Goal: Task Accomplishment & Management: Complete application form

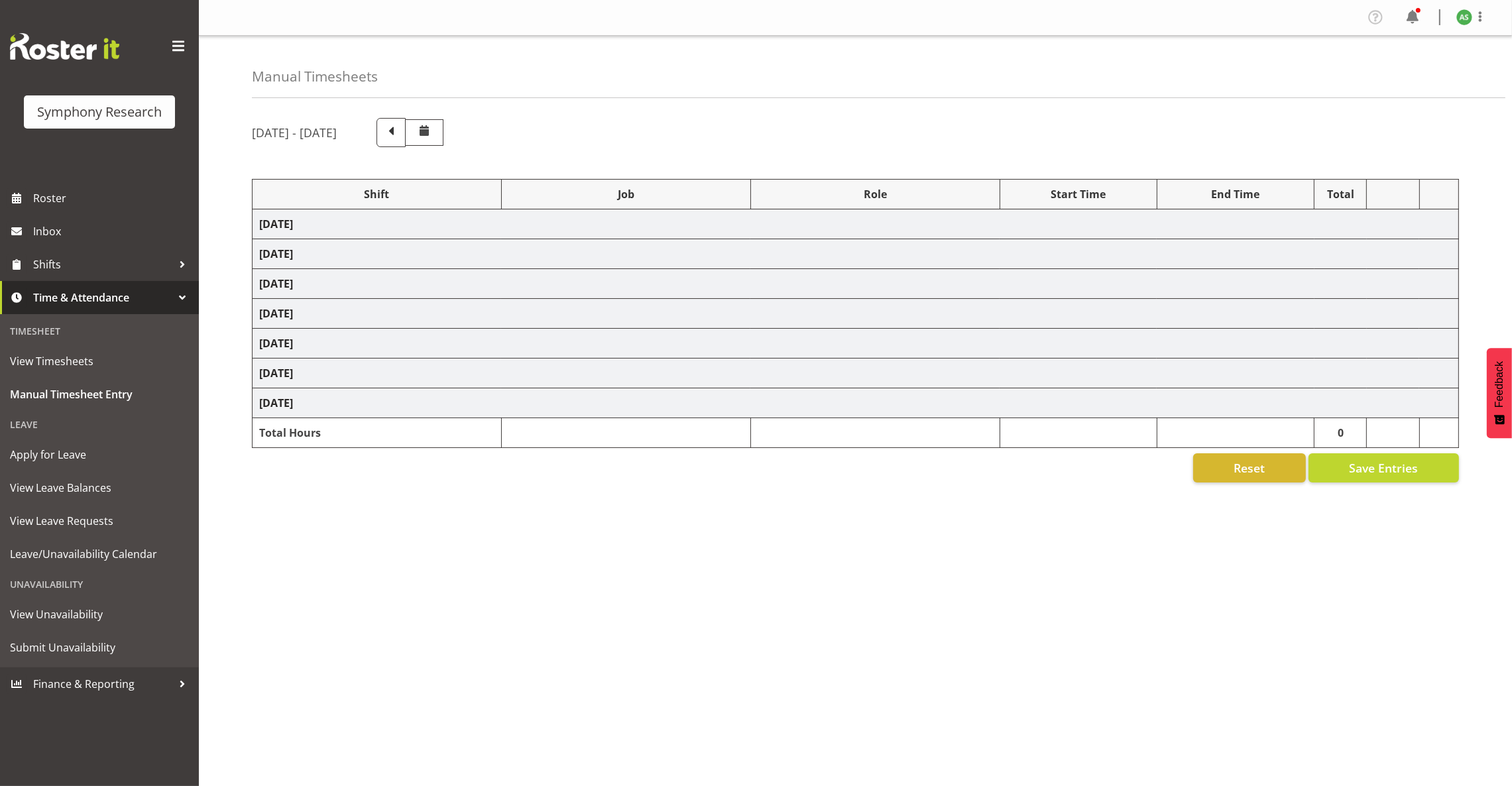
select select "103"
select select "10499"
select select "47"
select select "57853"
select select "10536"
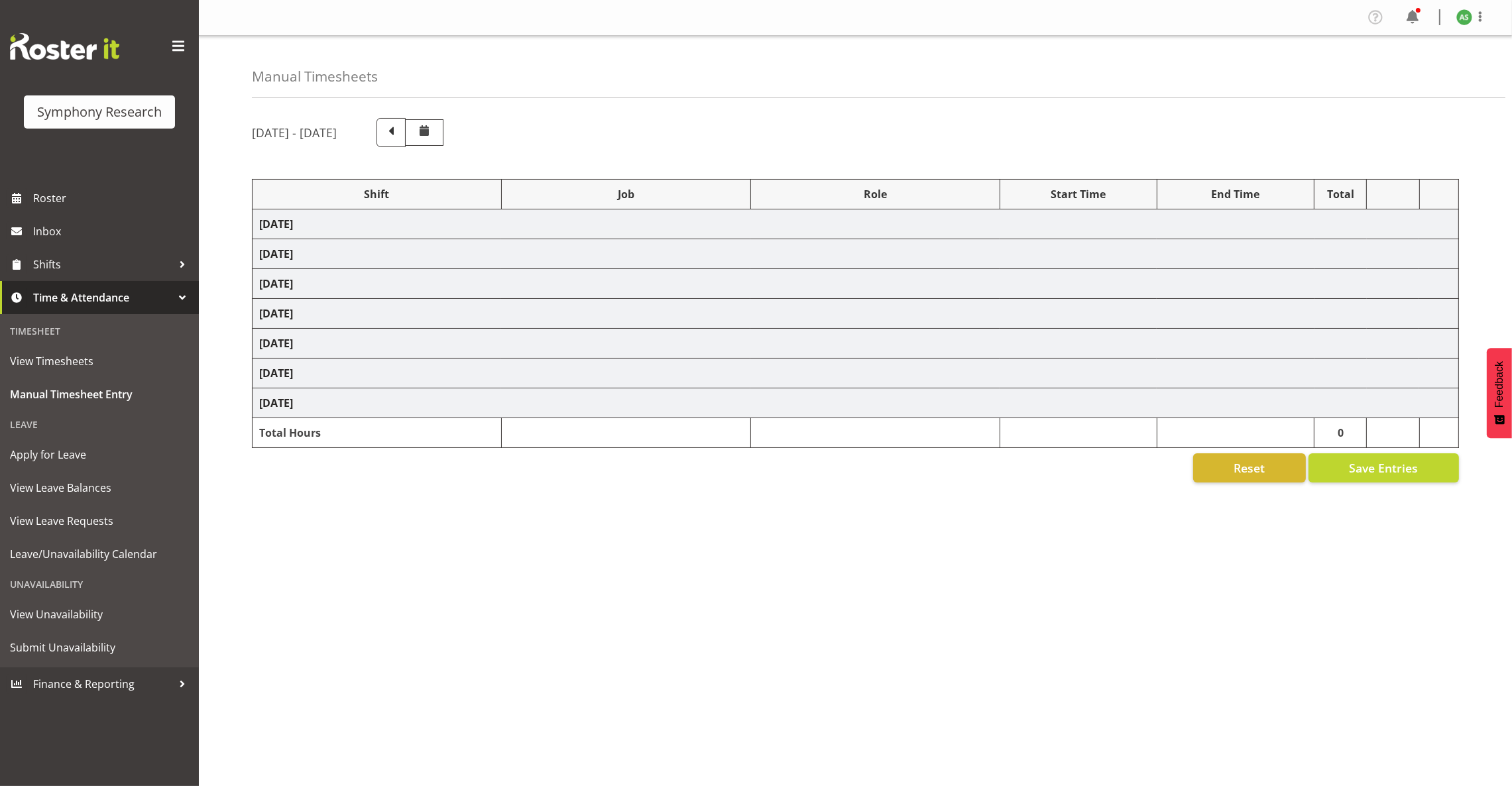
select select "57853"
select select "10536"
select select "47"
select select "56692"
select select "10499"
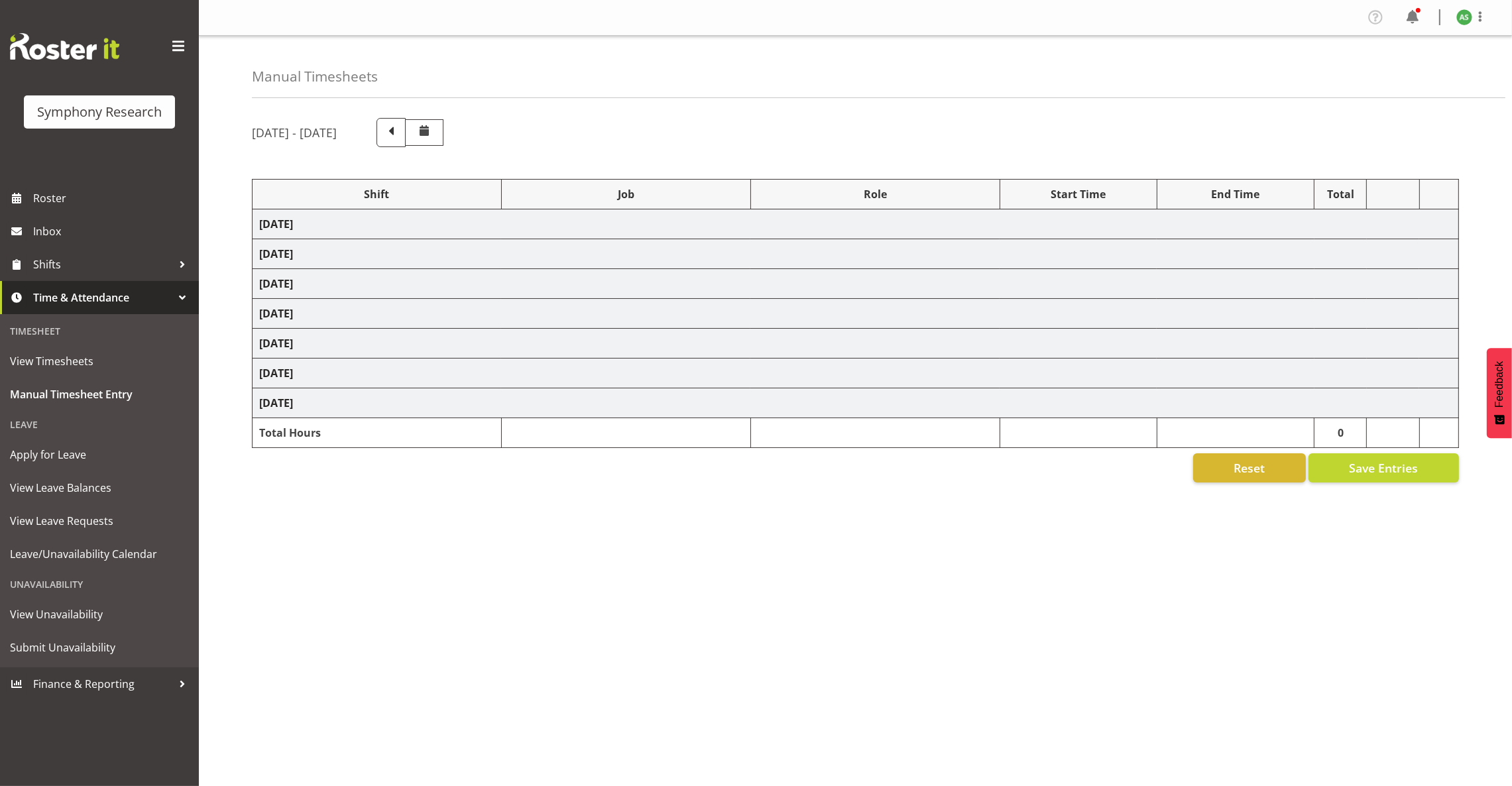
select select "47"
select select "57511"
select select "10499"
select select "47"
select select "26078"
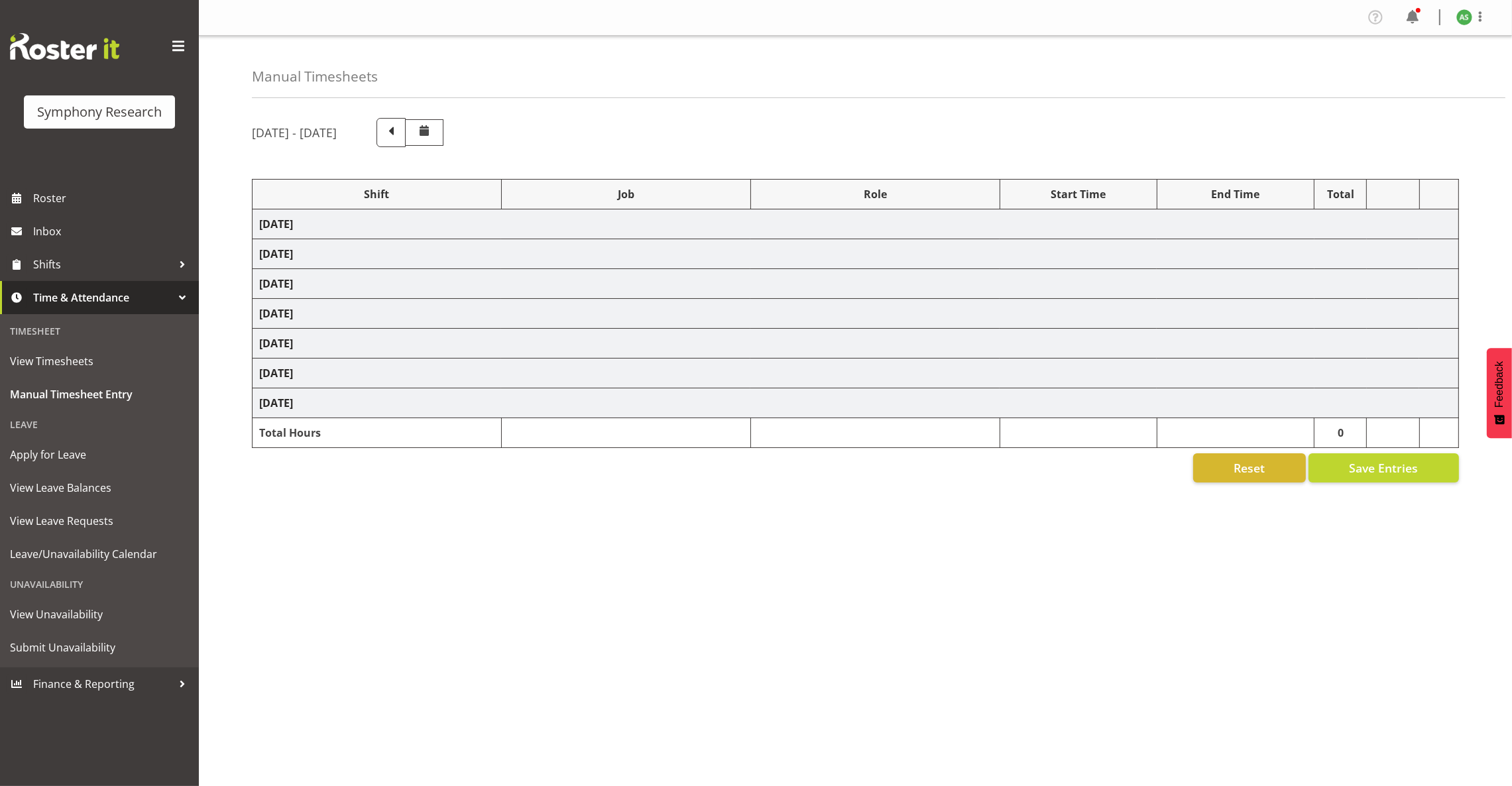
select select "10499"
select select "47"
select select "57853"
select select "10536"
select select "47"
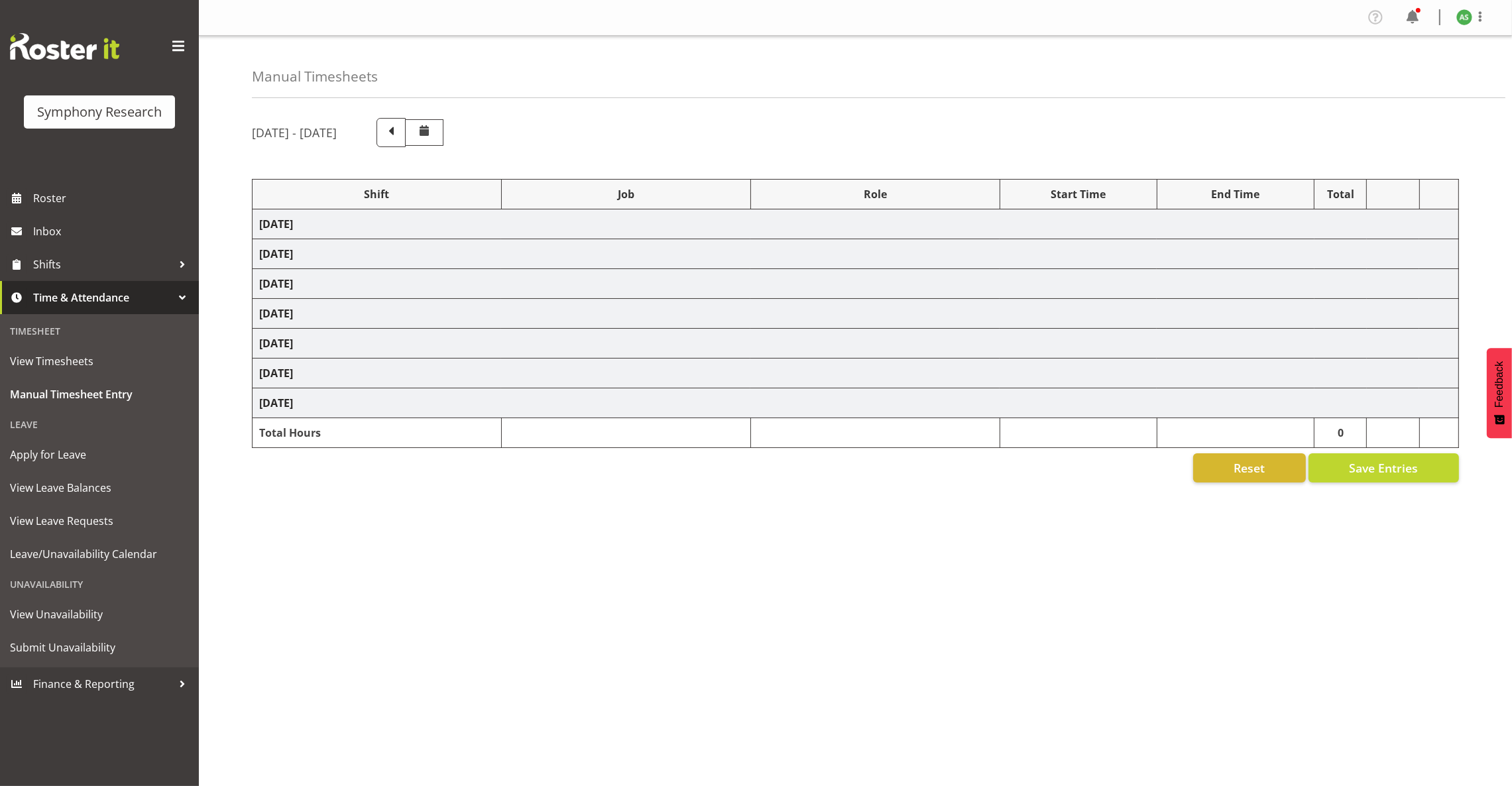
select select "56692"
select select "10499"
select select "47"
select select "57511"
select select "10499"
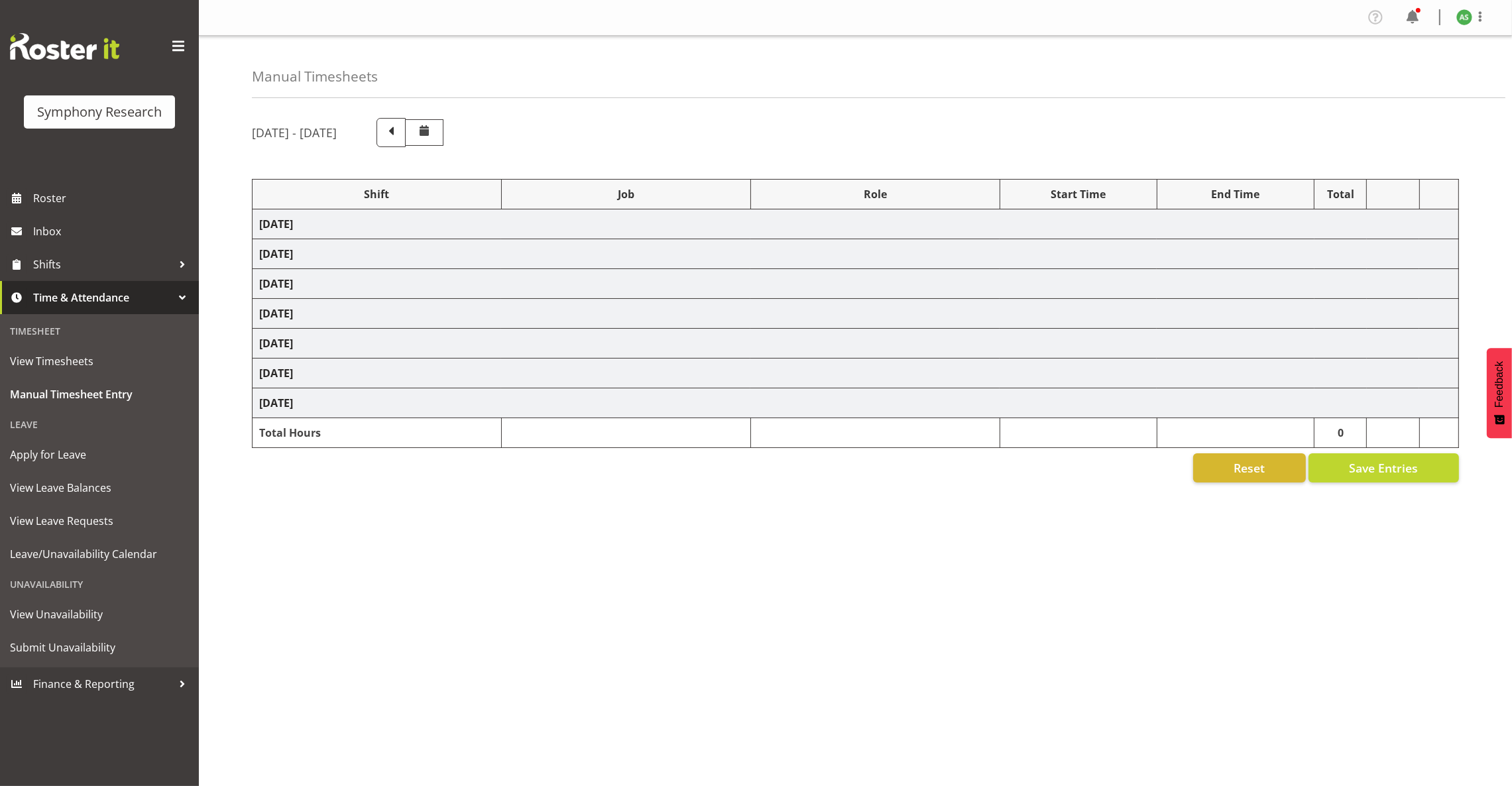
select select "47"
select select "103"
select select "10499"
select select "47"
select select "57853"
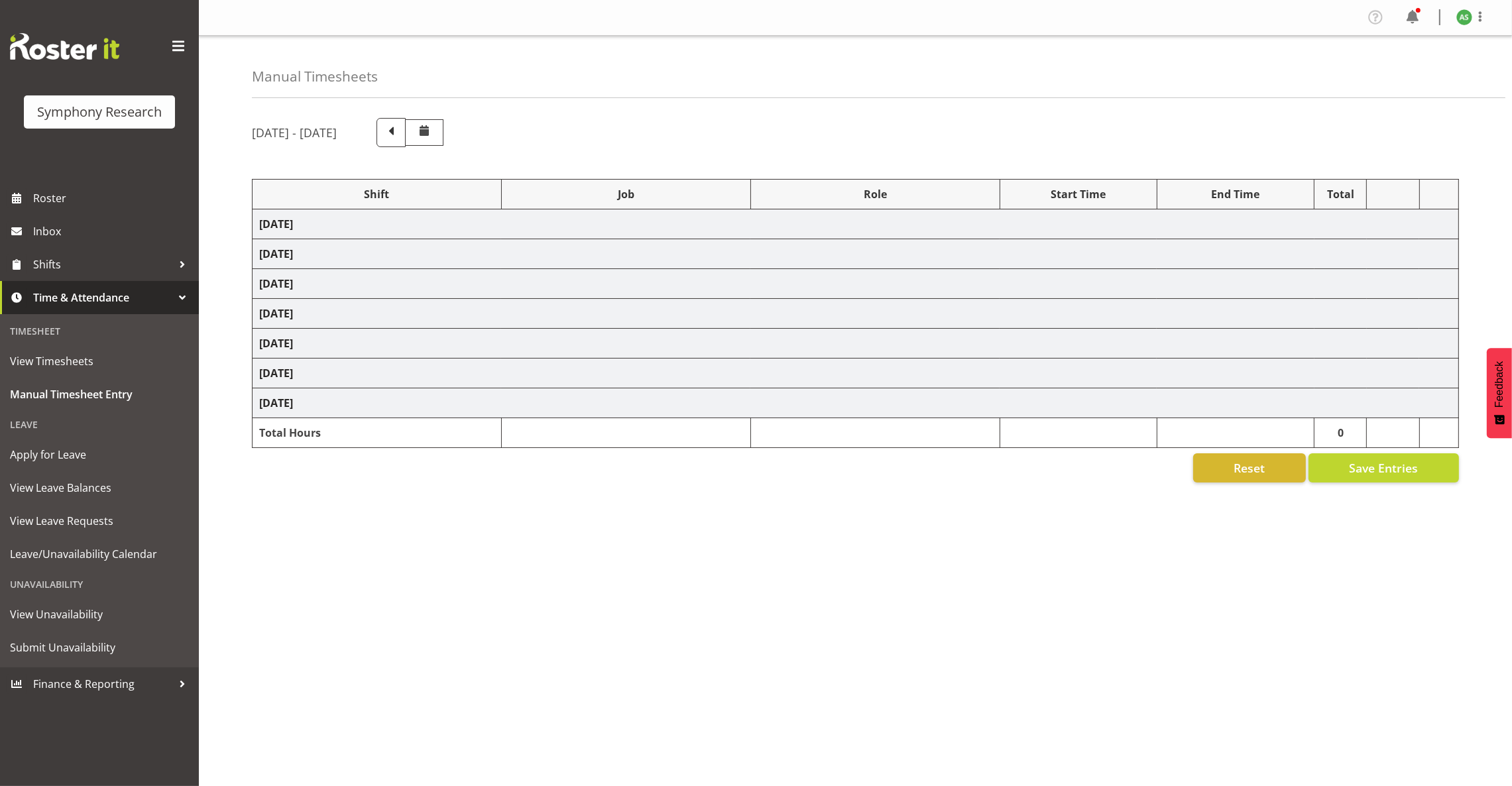
select select "10536"
select select "47"
select select "56692"
select select "10499"
select select "47"
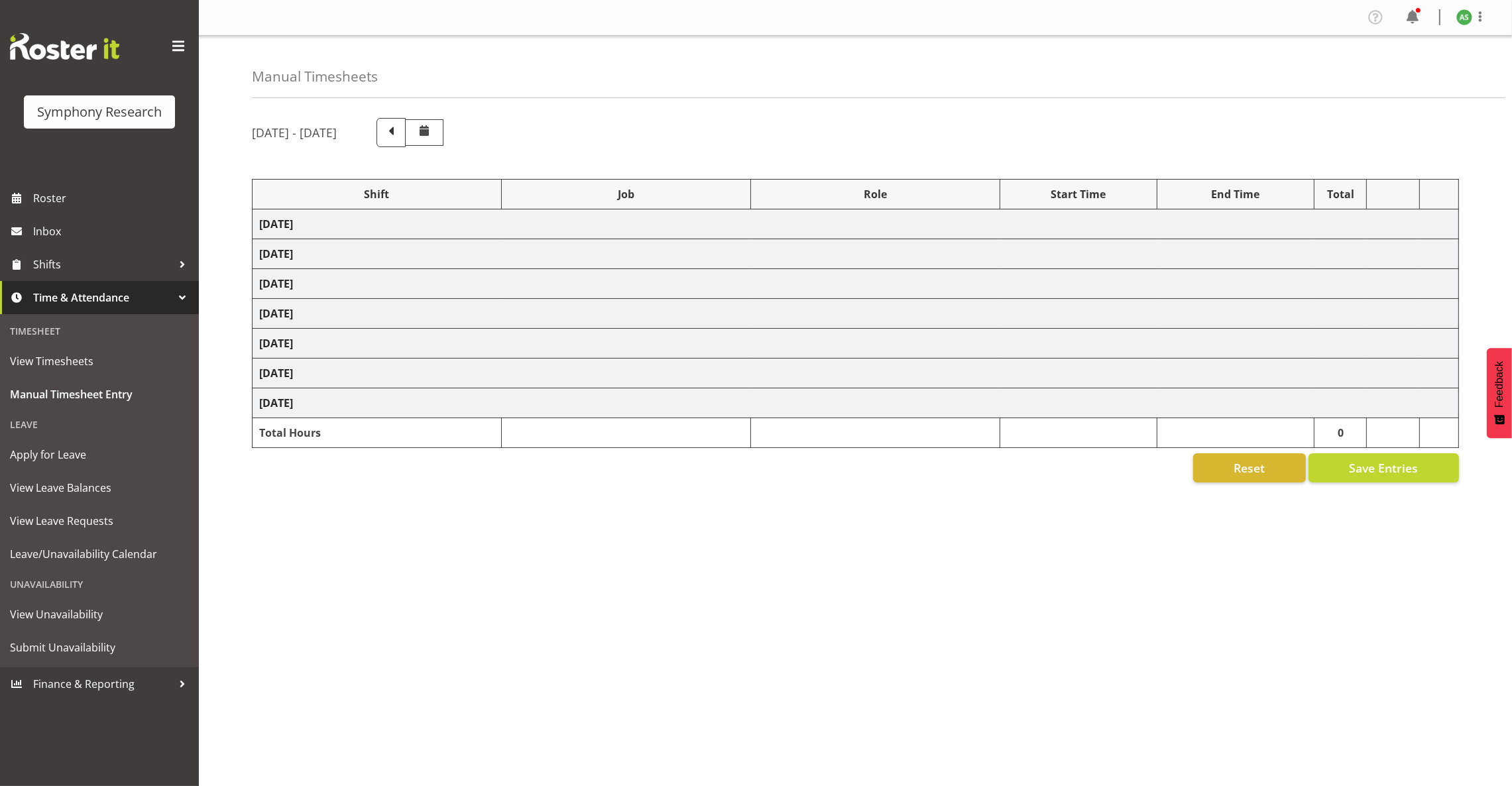
select select "57511"
select select "10499"
select select "47"
select select "26078"
select select "10499"
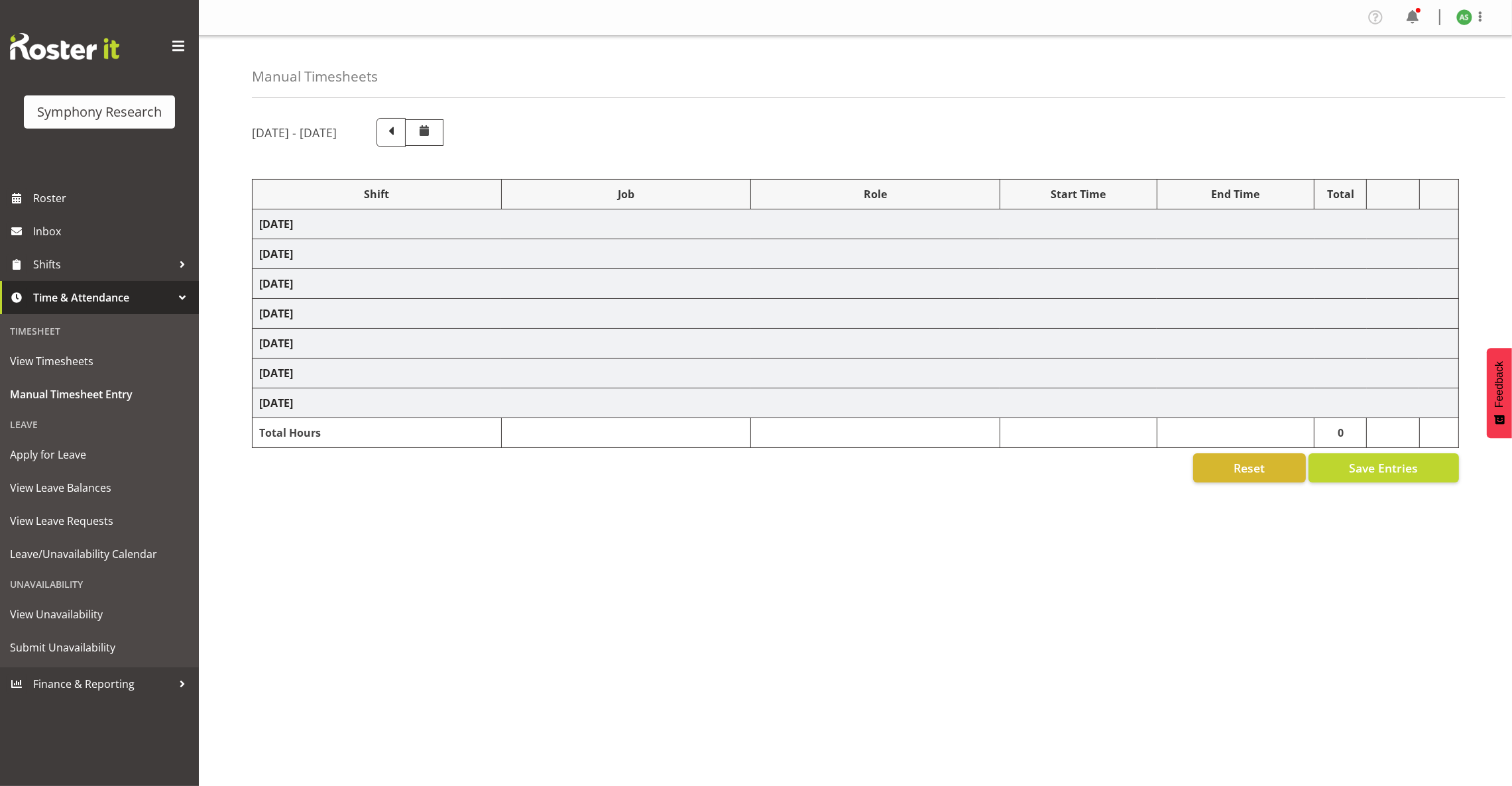
select select "47"
select select "41604"
select select "10527"
select select "47"
select select "56692"
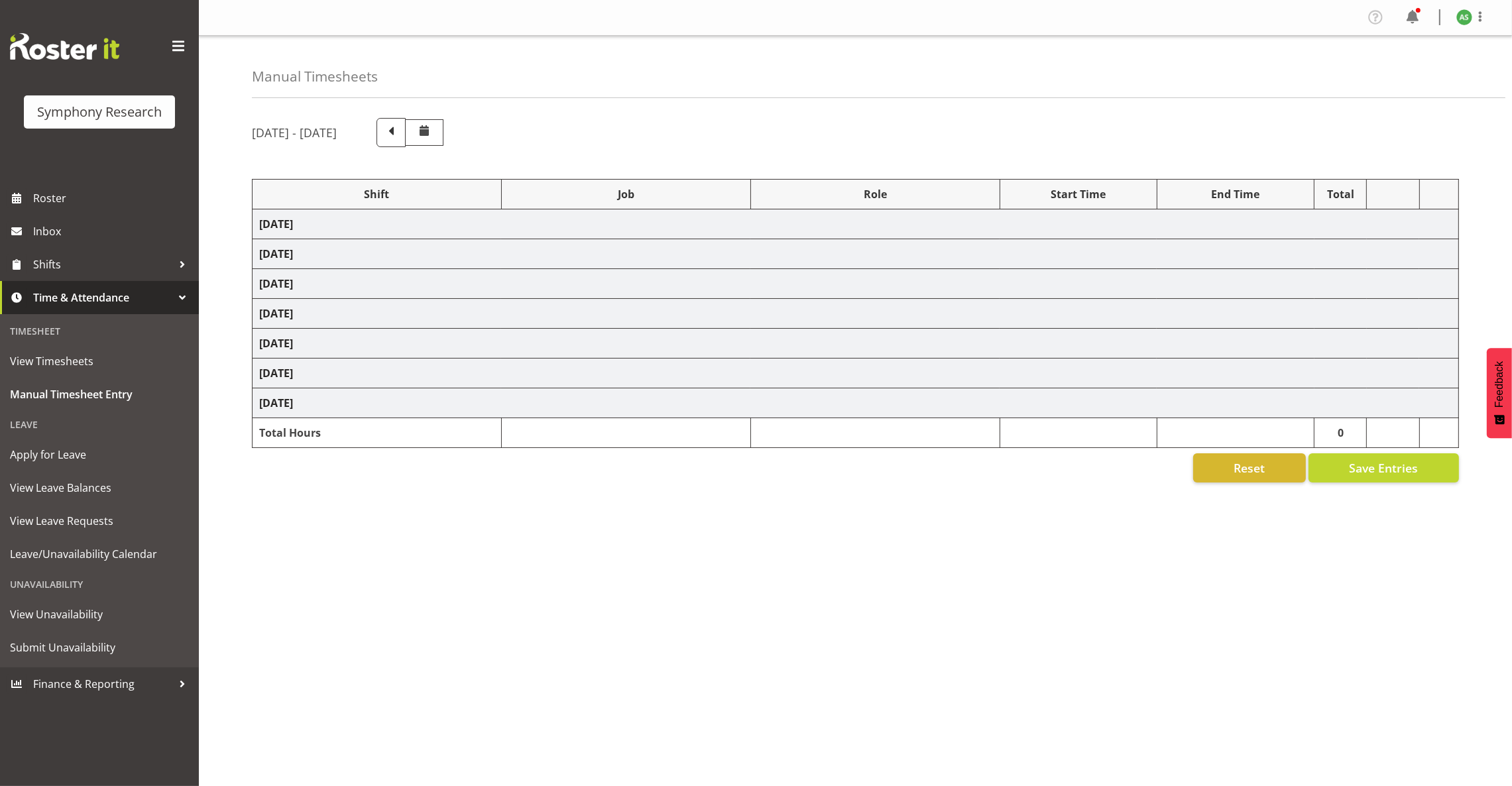
select select "10499"
select select "47"
select select "103"
select select "10499"
select select "47"
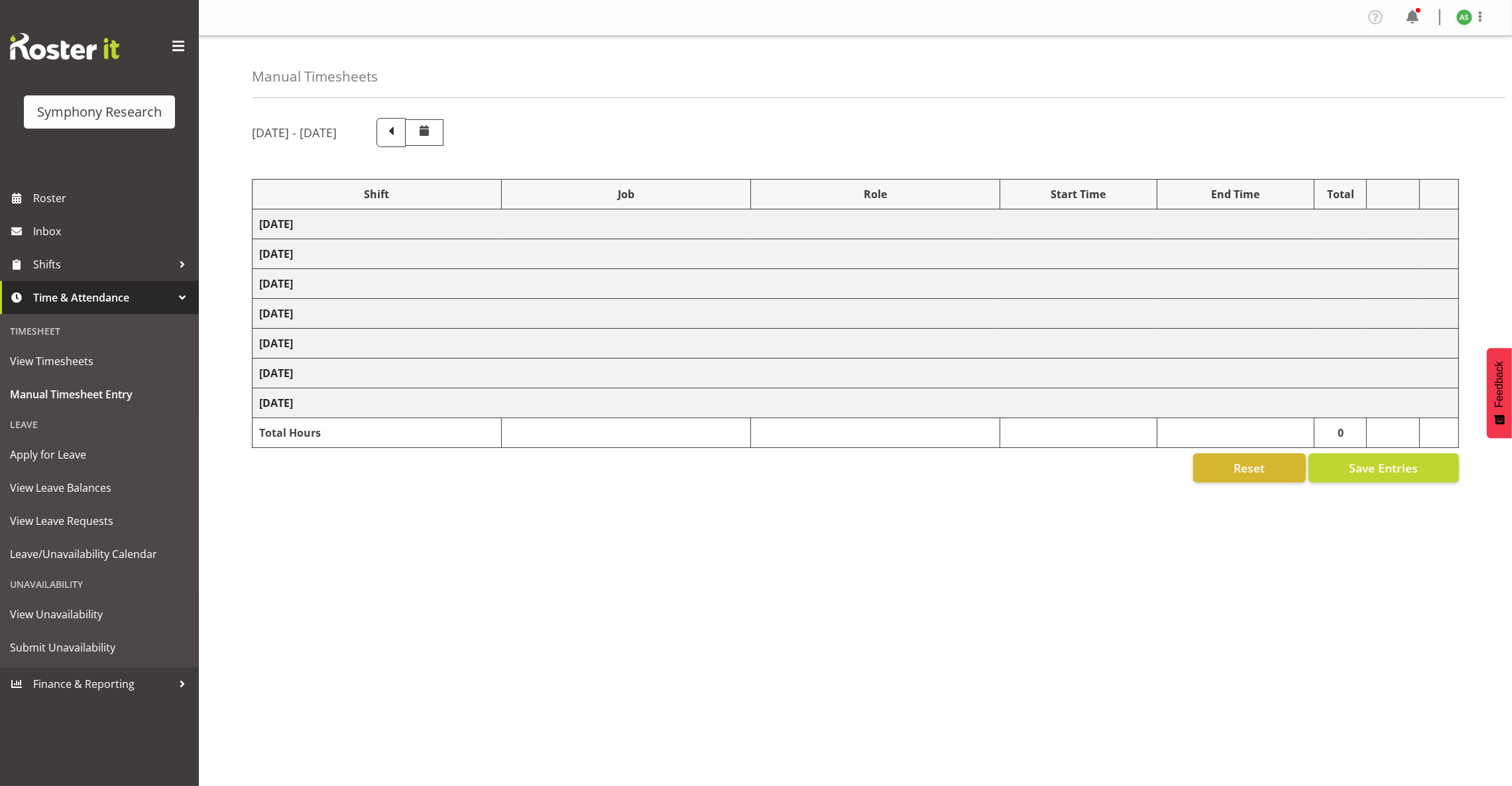
select select "56692"
select select "10499"
select select "47"
select select "56692"
select select "10499"
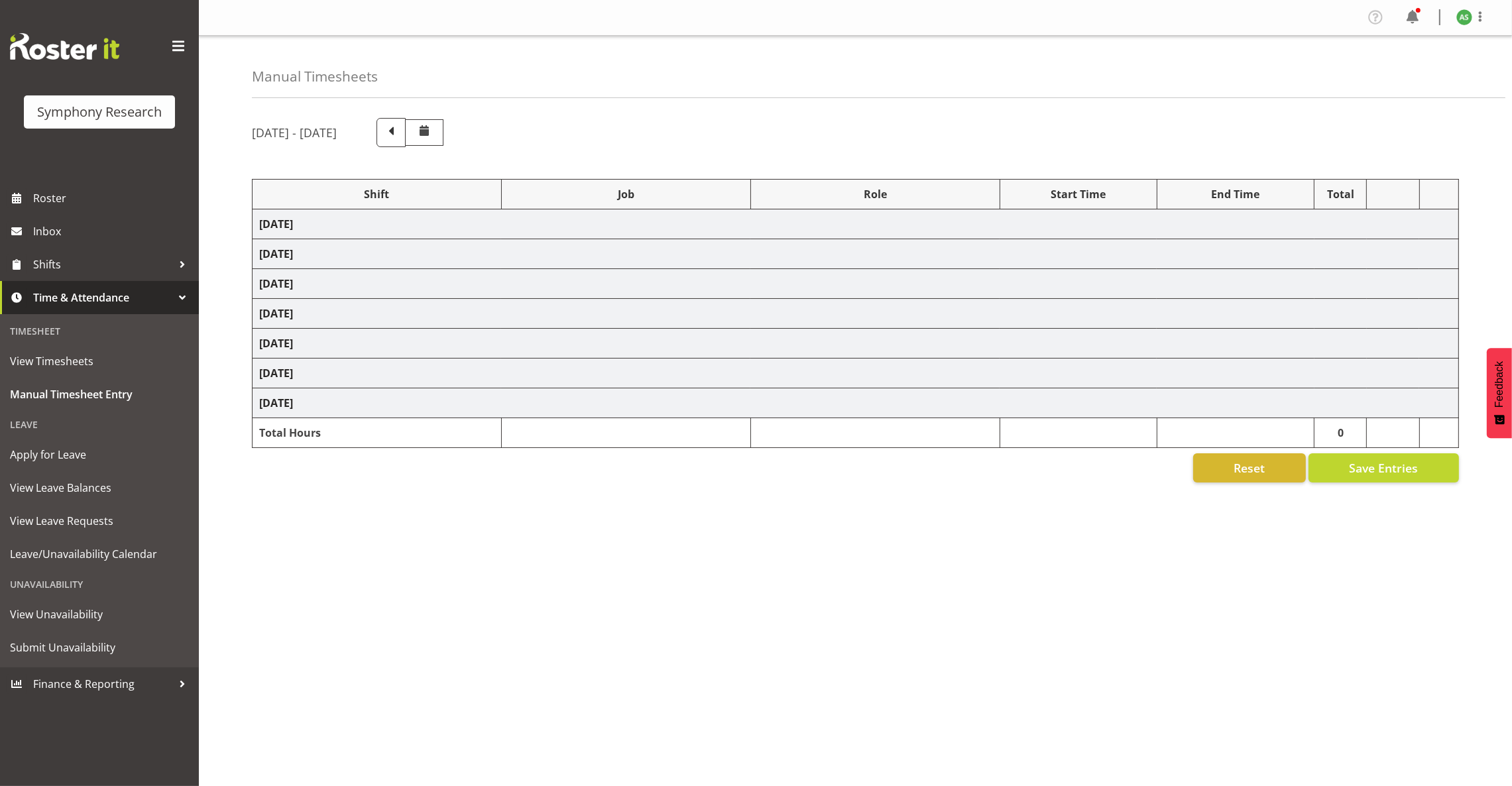
select select "47"
select select "41319"
select select "10527"
select select "47"
select select "11547"
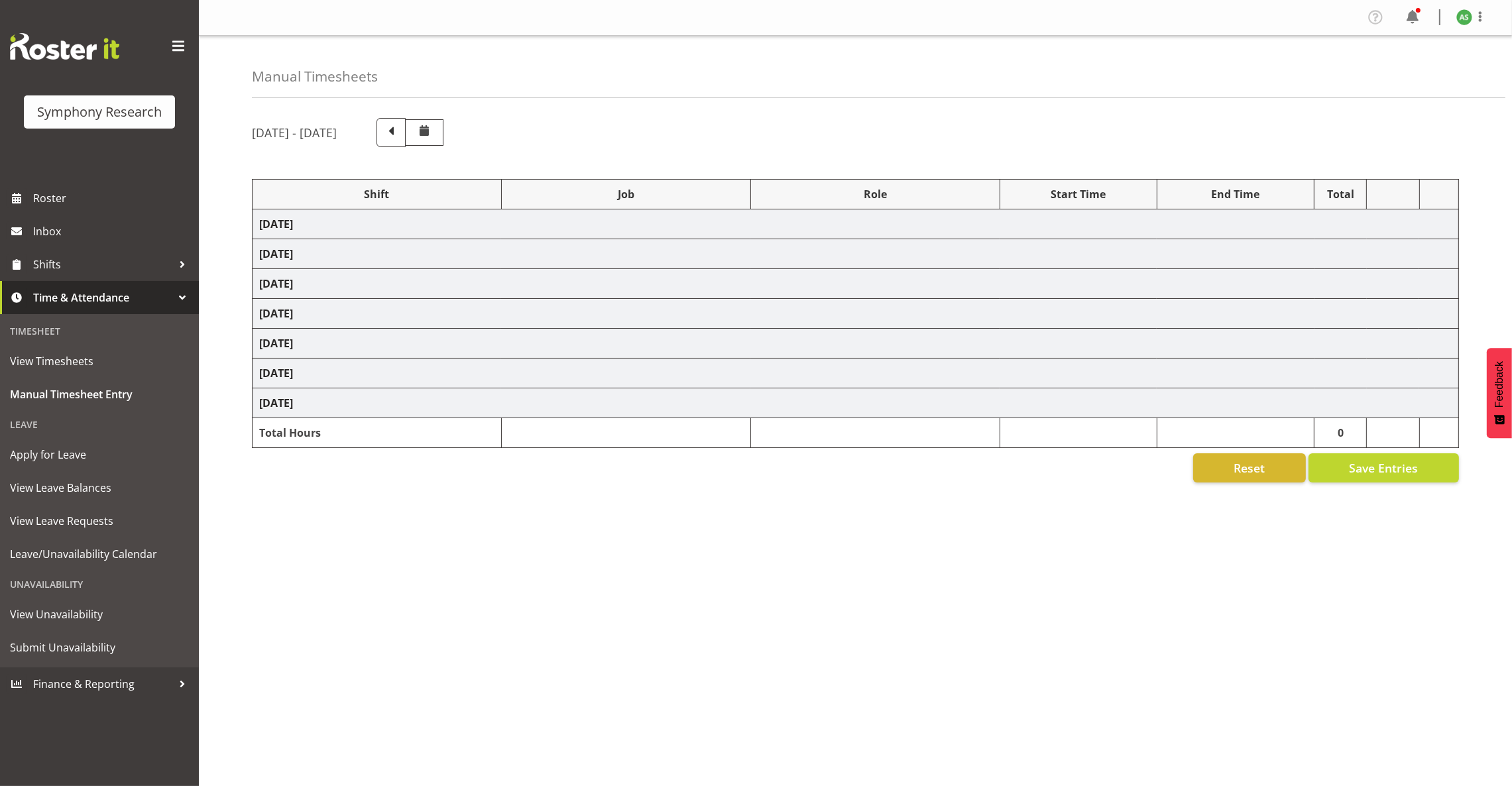
select select "10499"
select select "47"
select select "11547"
select select "10499"
select select "47"
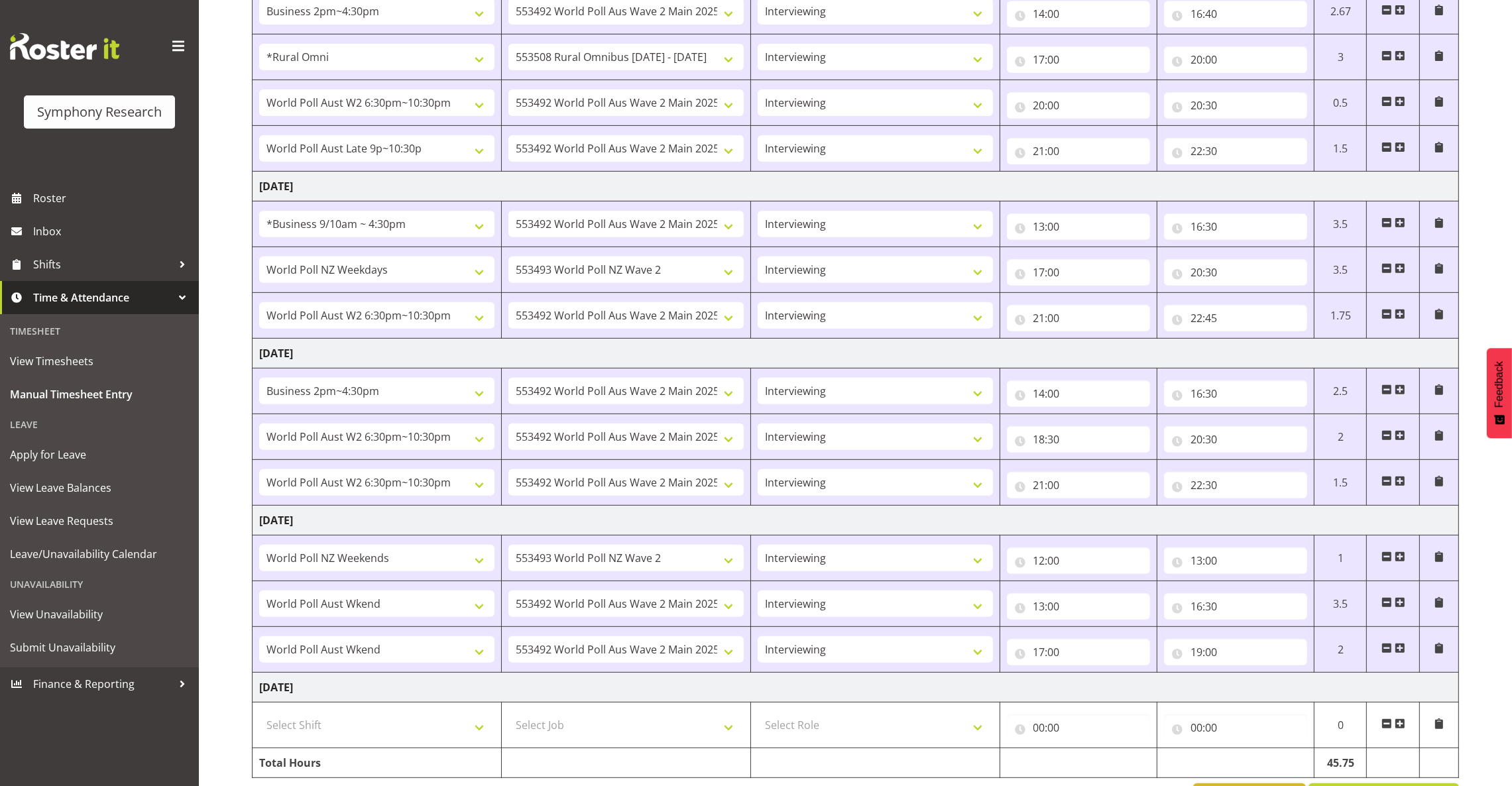
scroll to position [777, 0]
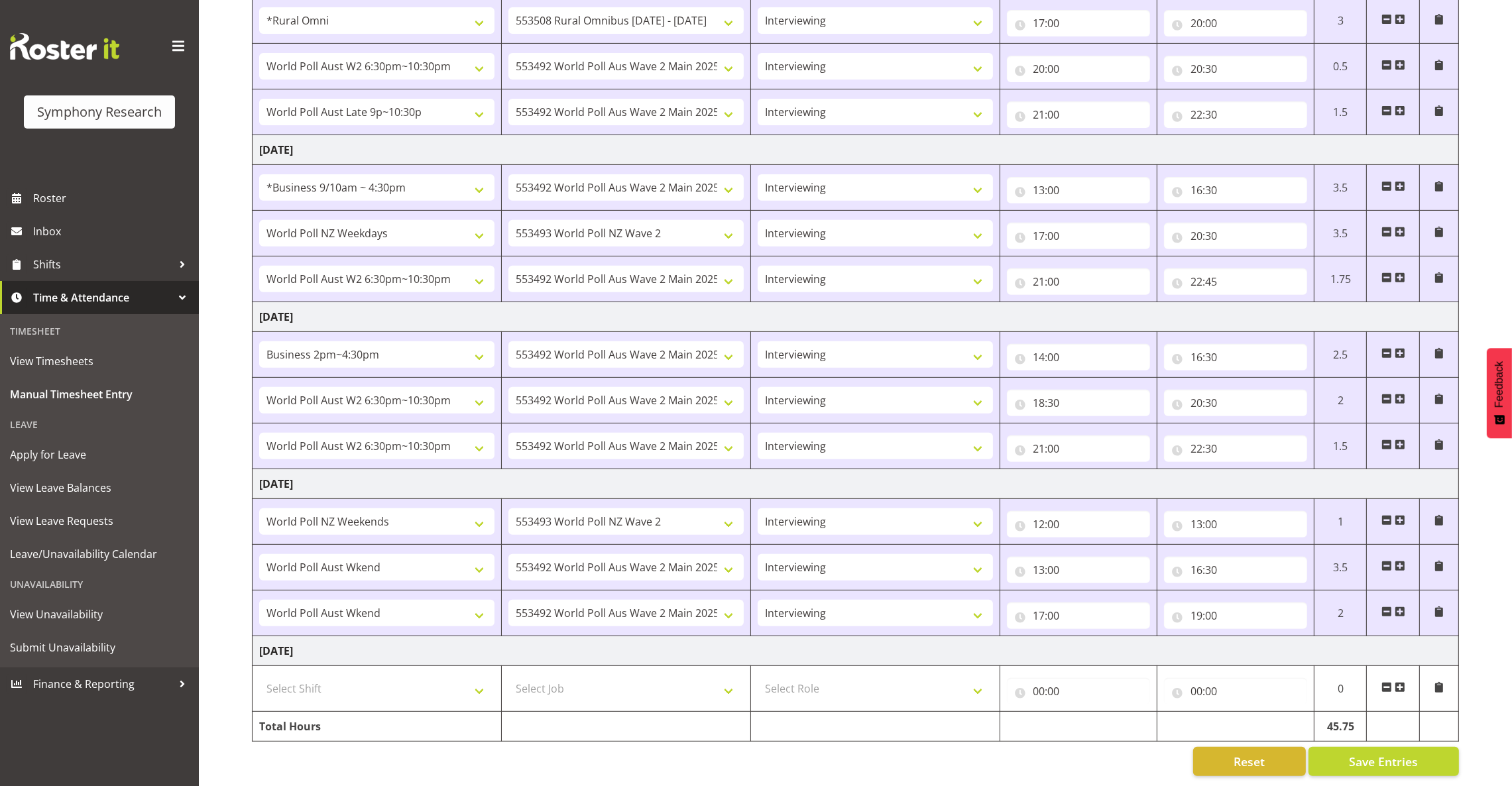
click at [1401, 682] on span at bounding box center [1399, 687] width 11 height 11
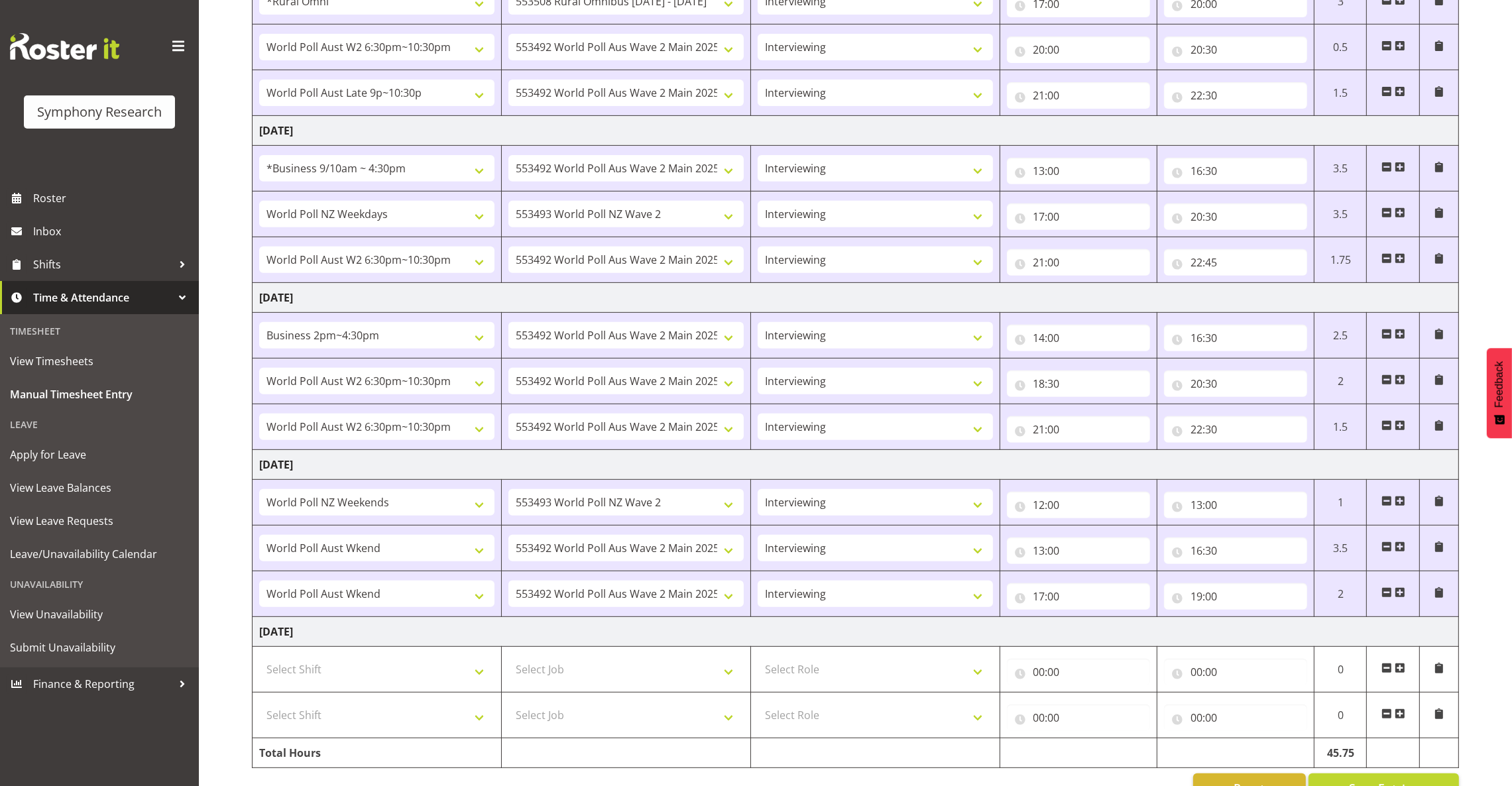
click at [1401, 671] on span at bounding box center [1399, 668] width 11 height 11
click at [842, 675] on select "Select Role Briefing Interviewing" at bounding box center [875, 669] width 235 height 26
select select "47"
click at [757, 660] on select "Select Role Briefing Interviewing" at bounding box center [875, 669] width 235 height 26
click at [842, 723] on select "Select Role Briefing Interviewing" at bounding box center [875, 715] width 235 height 26
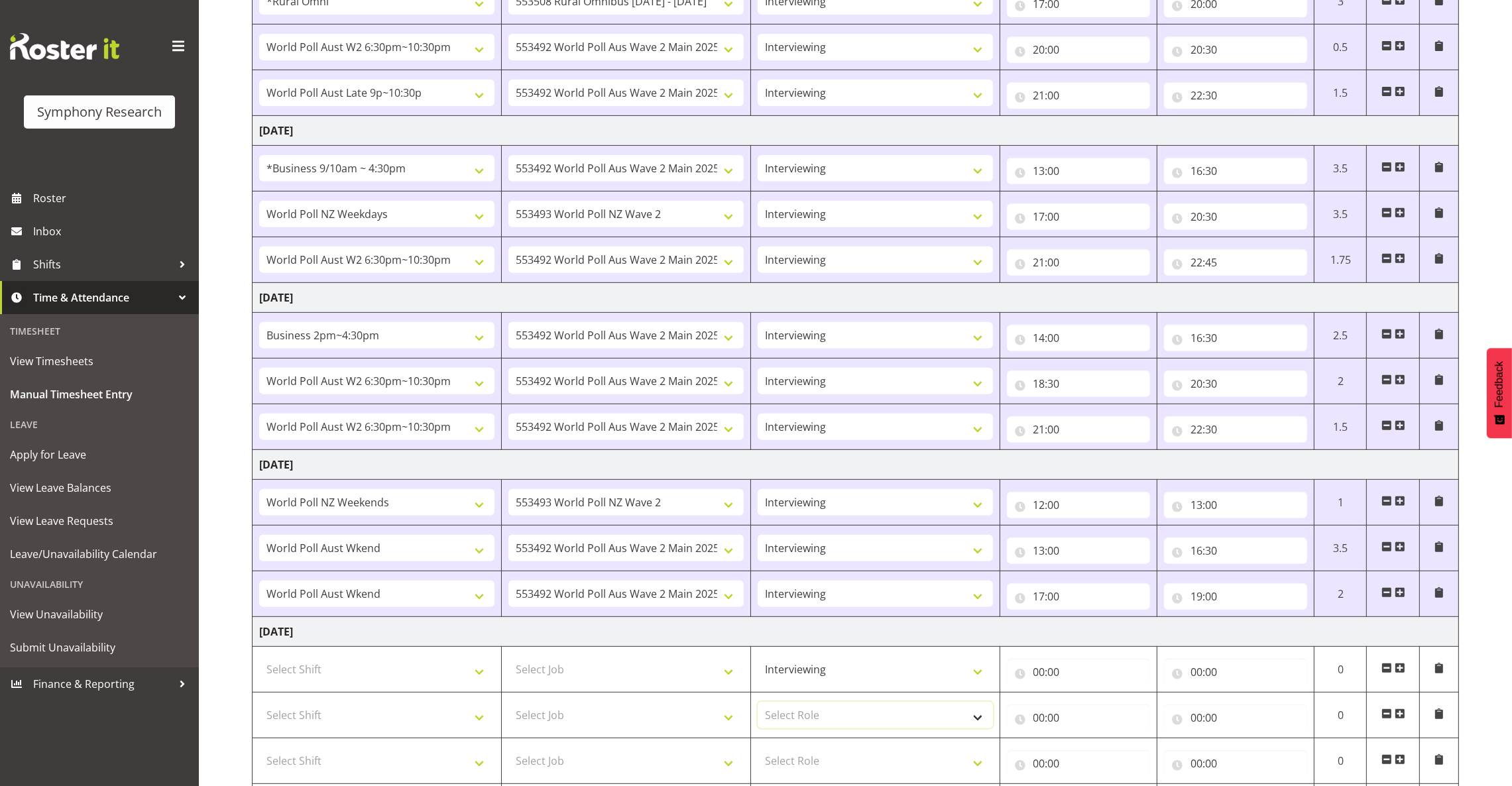
select select "47"
click at [757, 706] on select "Select Role Briefing Interviewing" at bounding box center [875, 715] width 235 height 26
click at [842, 762] on select "Select Role Briefing Interviewing" at bounding box center [875, 760] width 235 height 26
select select "47"
click at [757, 752] on select "Select Role Briefing Interviewing" at bounding box center [875, 760] width 235 height 26
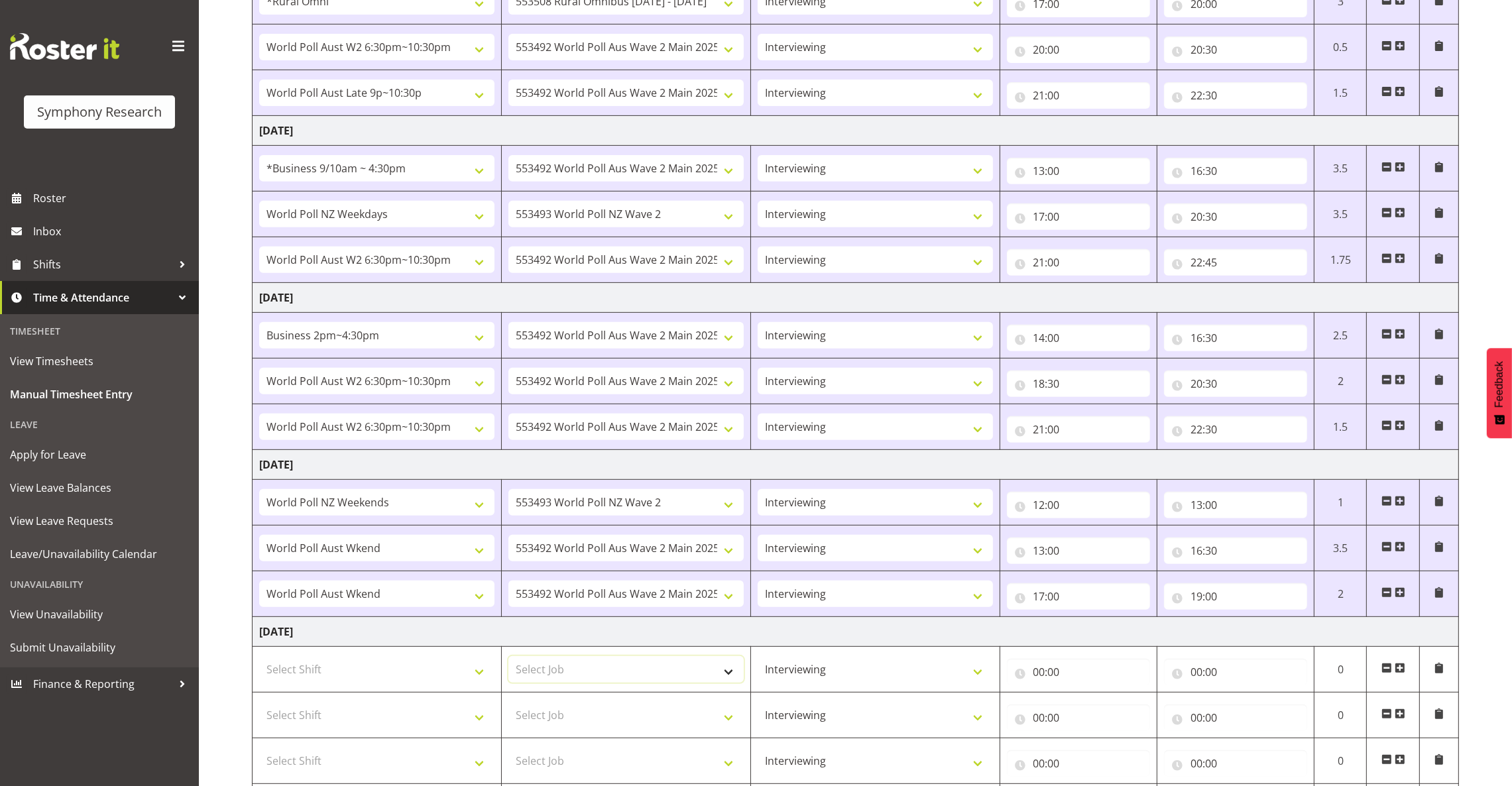
click at [660, 683] on select "Select Job 550060 IF Admin 553492 World Poll Aus Wave 2 Main 2025 553493 World …" at bounding box center [626, 669] width 235 height 26
select select "10527"
click at [509, 660] on select "Select Job 550060 IF Admin 553492 World Poll Aus Wave 2 Main 2025 553493 World …" at bounding box center [626, 669] width 235 height 26
click at [679, 728] on select "Select Job 550060 IF Admin 553492 World Poll Aus Wave 2 Main 2025 553493 World …" at bounding box center [626, 715] width 235 height 26
select select "10499"
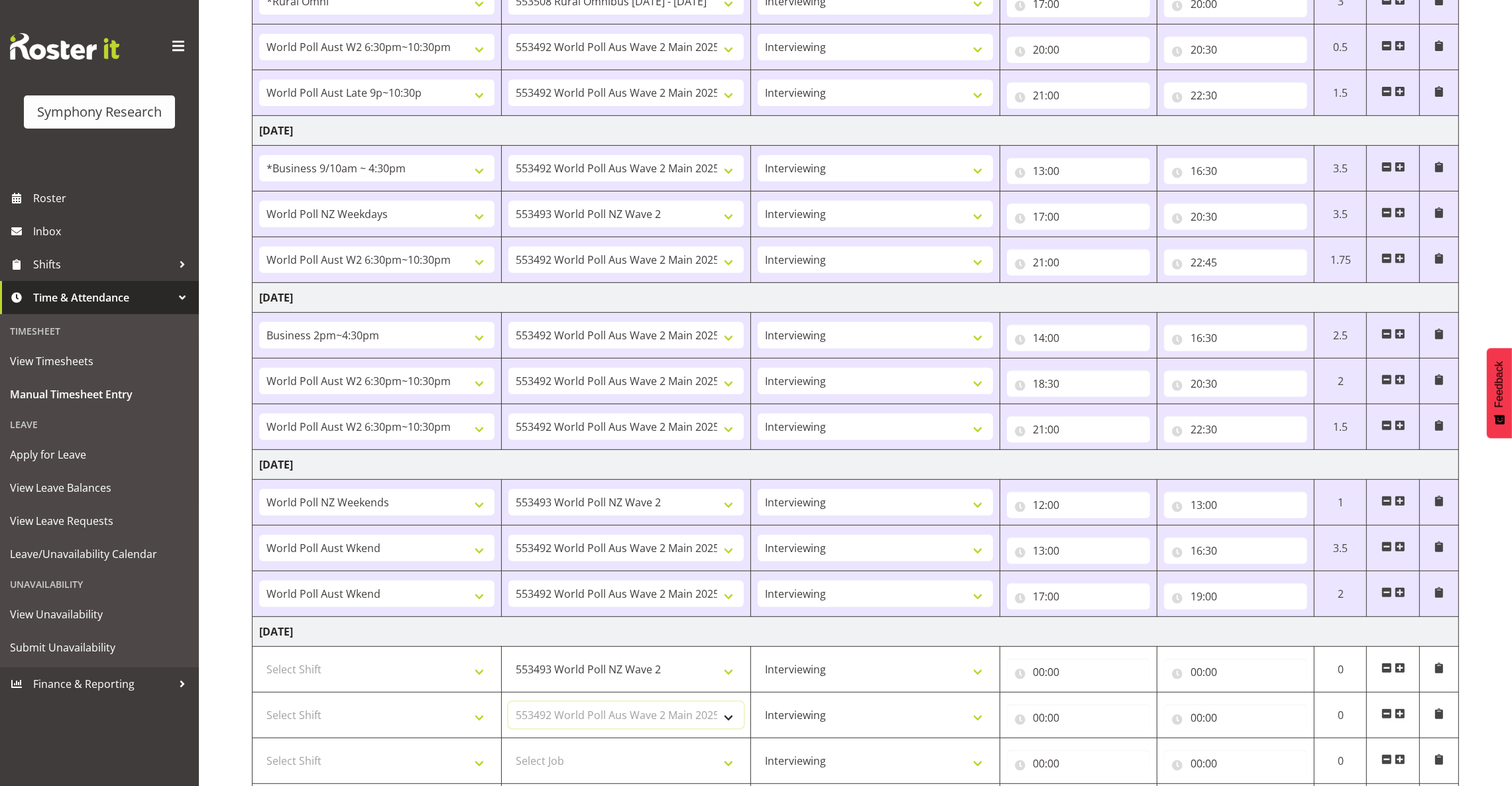
click at [509, 706] on select "Select Job 550060 IF Admin 553492 World Poll Aus Wave 2 Main 2025 553493 World …" at bounding box center [626, 715] width 235 height 26
click at [702, 765] on select "Select Job 550060 IF Admin 553492 World Poll Aus Wave 2 Main 2025 553493 World …" at bounding box center [626, 760] width 235 height 26
select select "10499"
click at [509, 752] on select "Select Job 550060 IF Admin 553492 World Poll Aus Wave 2 Main 2025 553493 World …" at bounding box center [626, 760] width 235 height 26
click at [475, 680] on select "Select Shift !!Weekend Residential (Roster IT Shift Label) *Business 9/10am ~ 4…" at bounding box center [377, 669] width 235 height 26
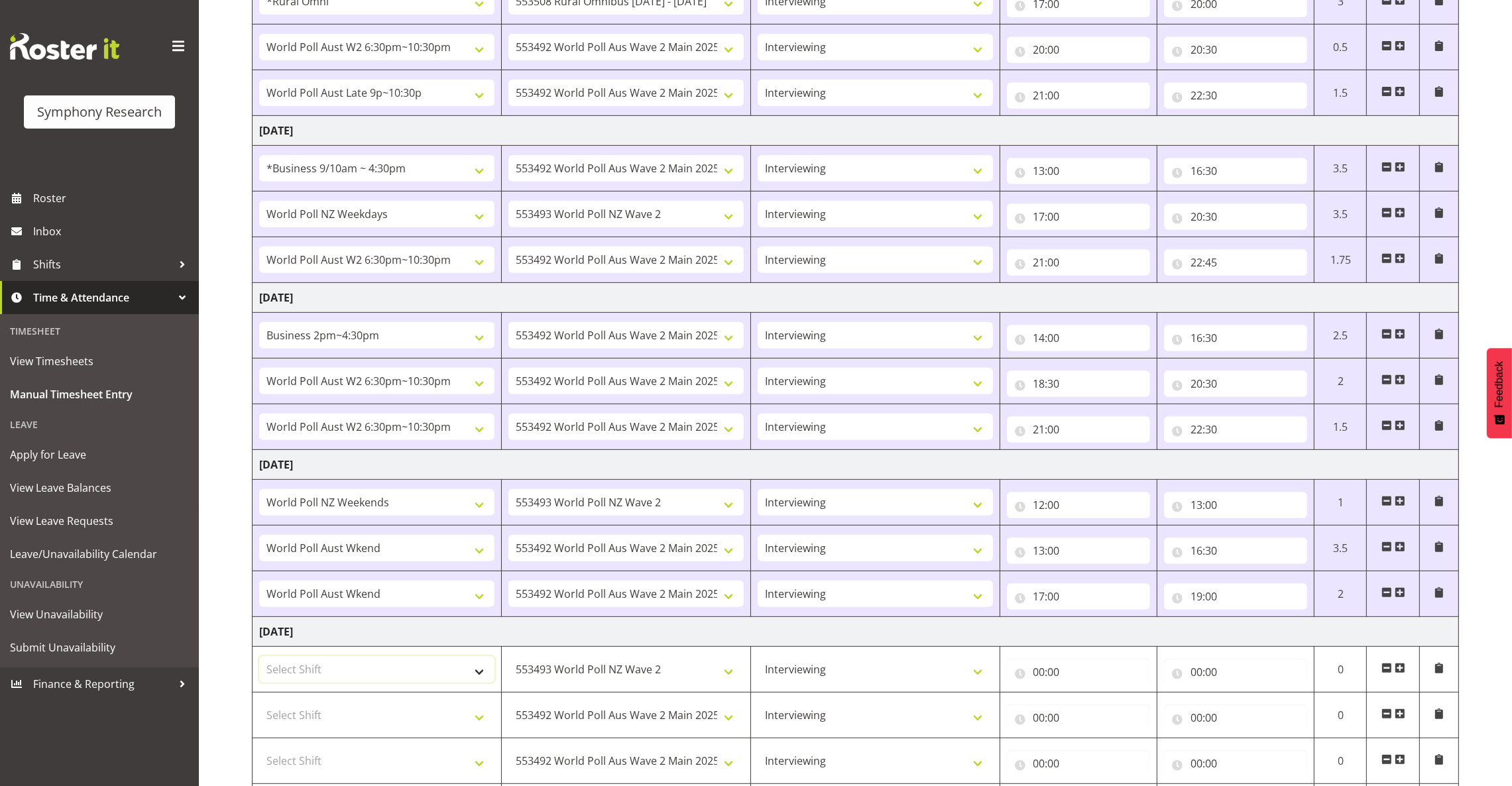
click at [479, 672] on select "Select Shift !!Weekend Residential (Roster IT Shift Label) *Business 9/10am ~ 4…" at bounding box center [377, 669] width 235 height 26
click at [478, 675] on select "Select Shift !!Weekend Residential (Roster IT Shift Label) *Business 9/10am ~ 4…" at bounding box center [377, 669] width 235 height 26
click at [478, 675] on select "Select Shift !!Weekend Residential (Roster IT Shift Label) *Business 9/10am ~ 4…" at bounding box center [377, 669] width 235 height 26
select select "11547"
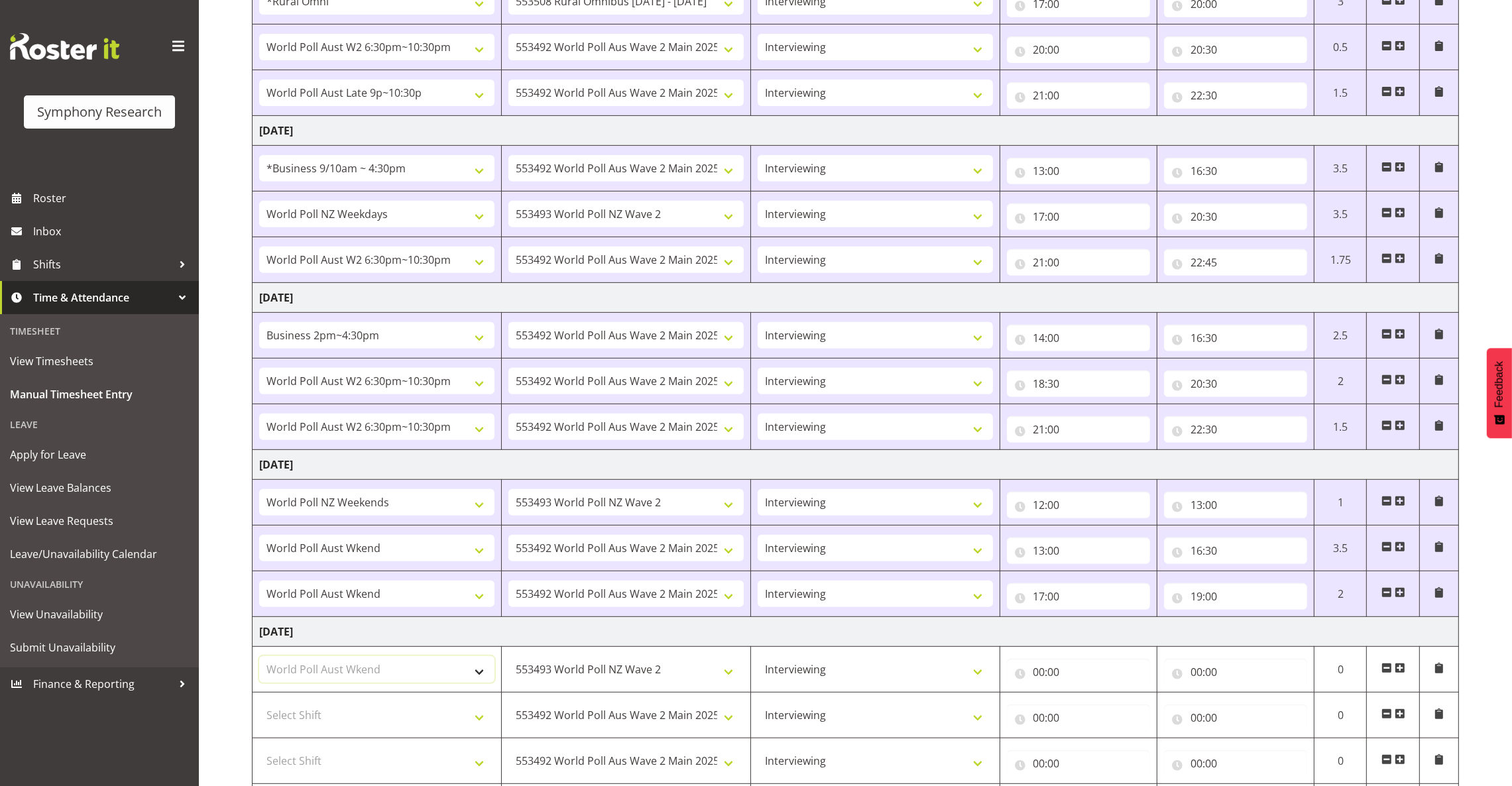
click at [259, 660] on select "Select Shift !!Weekend Residential (Roster IT Shift Label) *Business 9/10am ~ 4…" at bounding box center [377, 669] width 235 height 26
click at [474, 714] on select "Select Shift !!Weekend Residential (Roster IT Shift Label) *Business 9/10am ~ 4…" at bounding box center [377, 715] width 235 height 26
select select "41604"
click at [259, 706] on select "Select Shift !!Weekend Residential (Roster IT Shift Label) *Business 9/10am ~ 4…" at bounding box center [377, 715] width 235 height 26
click at [482, 764] on select "Select Shift !!Weekend Residential (Roster IT Shift Label) *Business 9/10am ~ 4…" at bounding box center [377, 760] width 235 height 26
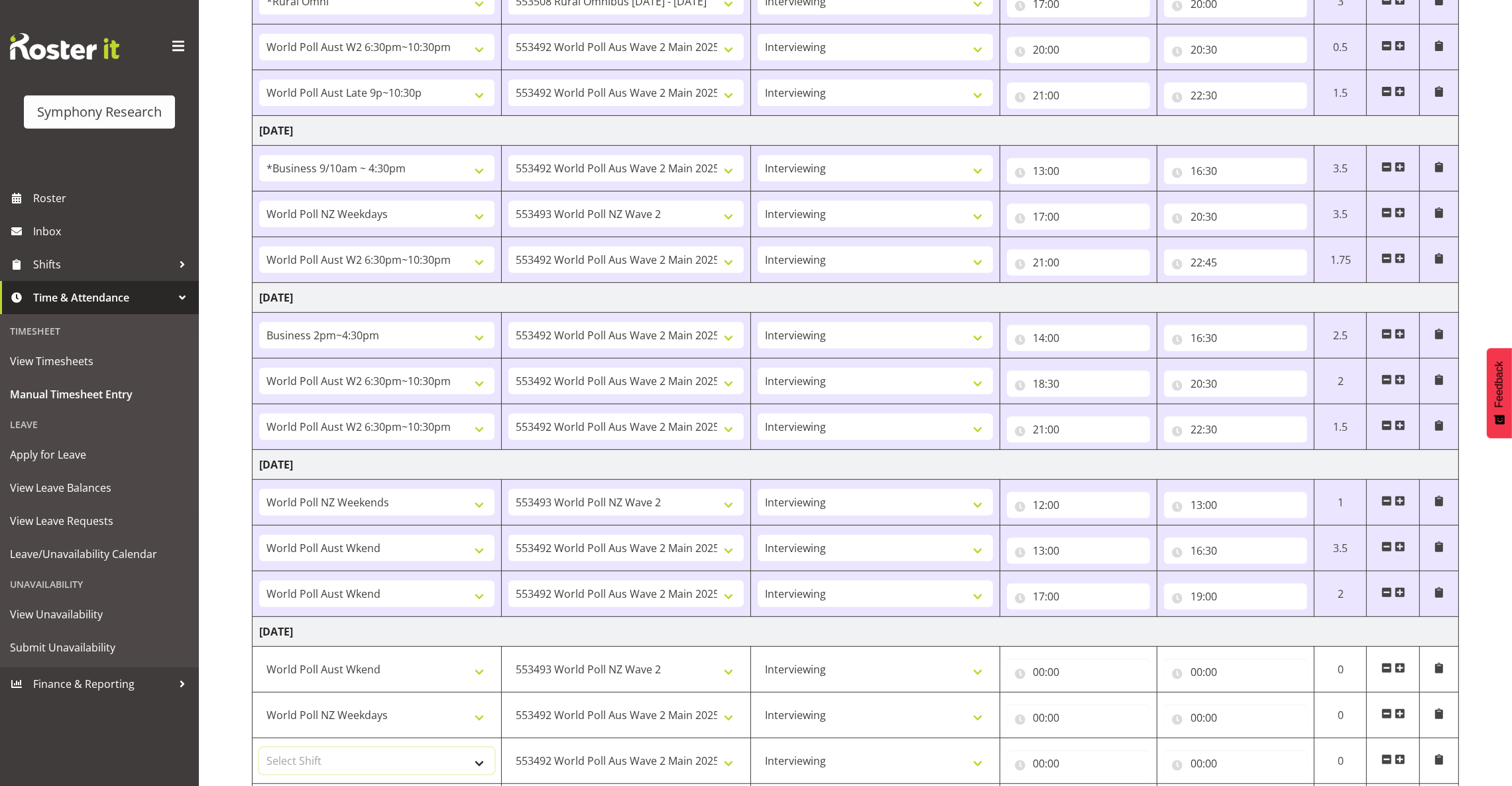
select select "11547"
click at [259, 752] on select "Select Shift !!Weekend Residential (Roster IT Shift Label) *Business 9/10am ~ 4…" at bounding box center [377, 760] width 235 height 26
click at [1036, 679] on input "00:00" at bounding box center [1078, 672] width 143 height 26
click at [1095, 710] on select "00 01 02 03 04 05 06 07 08 09 10 11 12 13 14 15 16 17 18 19 20 21 22 23" at bounding box center [1098, 706] width 30 height 26
select select "12"
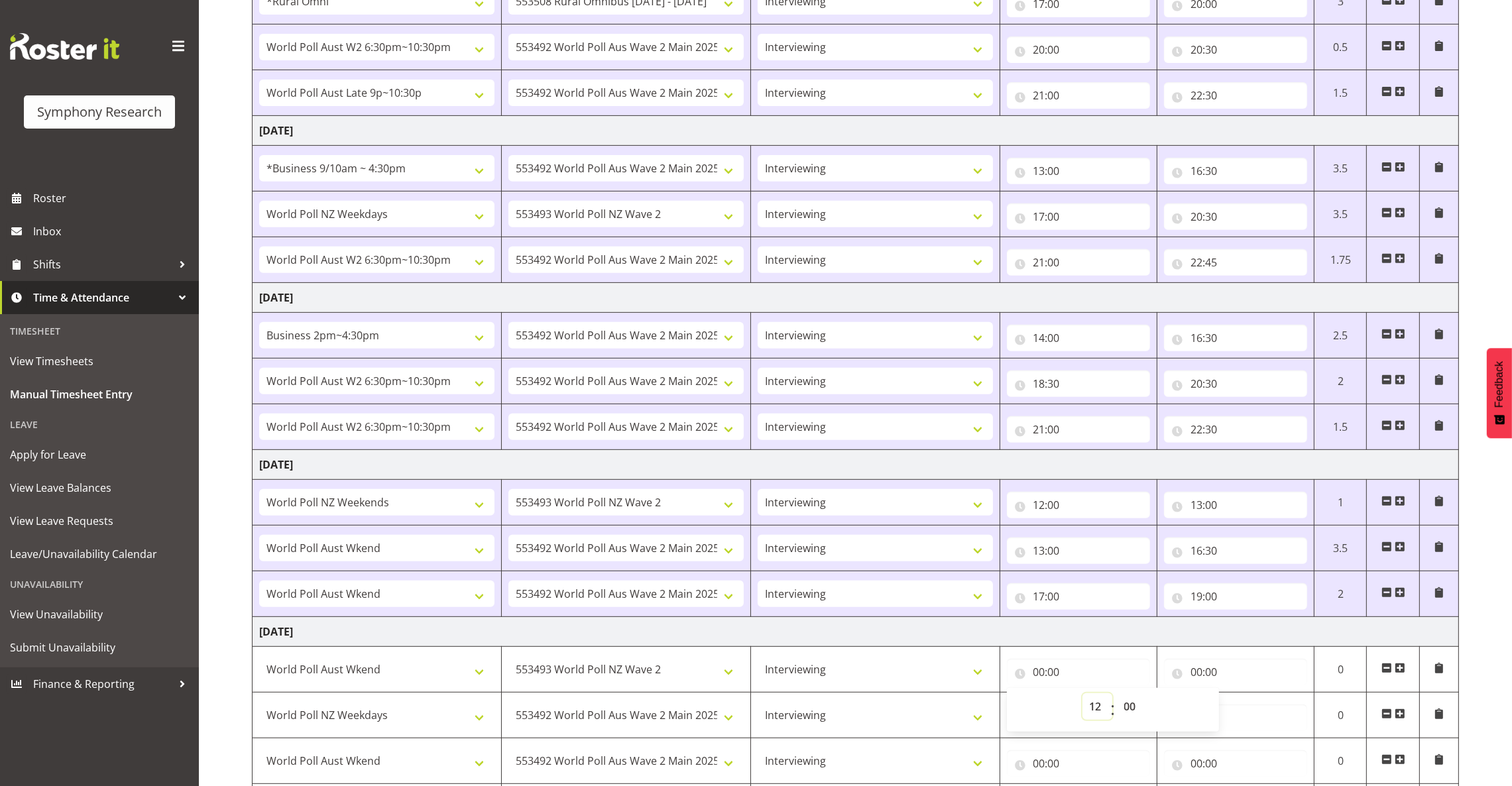
click at [1083, 698] on select "00 01 02 03 04 05 06 07 08 09 10 11 12 13 14 15 16 17 18 19 20 21 22 23" at bounding box center [1098, 706] width 30 height 26
type input "12:00"
click at [1191, 675] on input "00:00" at bounding box center [1235, 672] width 143 height 26
click at [1251, 706] on select "00 01 02 03 04 05 06 07 08 09 10 11 12 13 14 15 16 17 18 19 20 21 22 23" at bounding box center [1255, 706] width 30 height 26
select select "13"
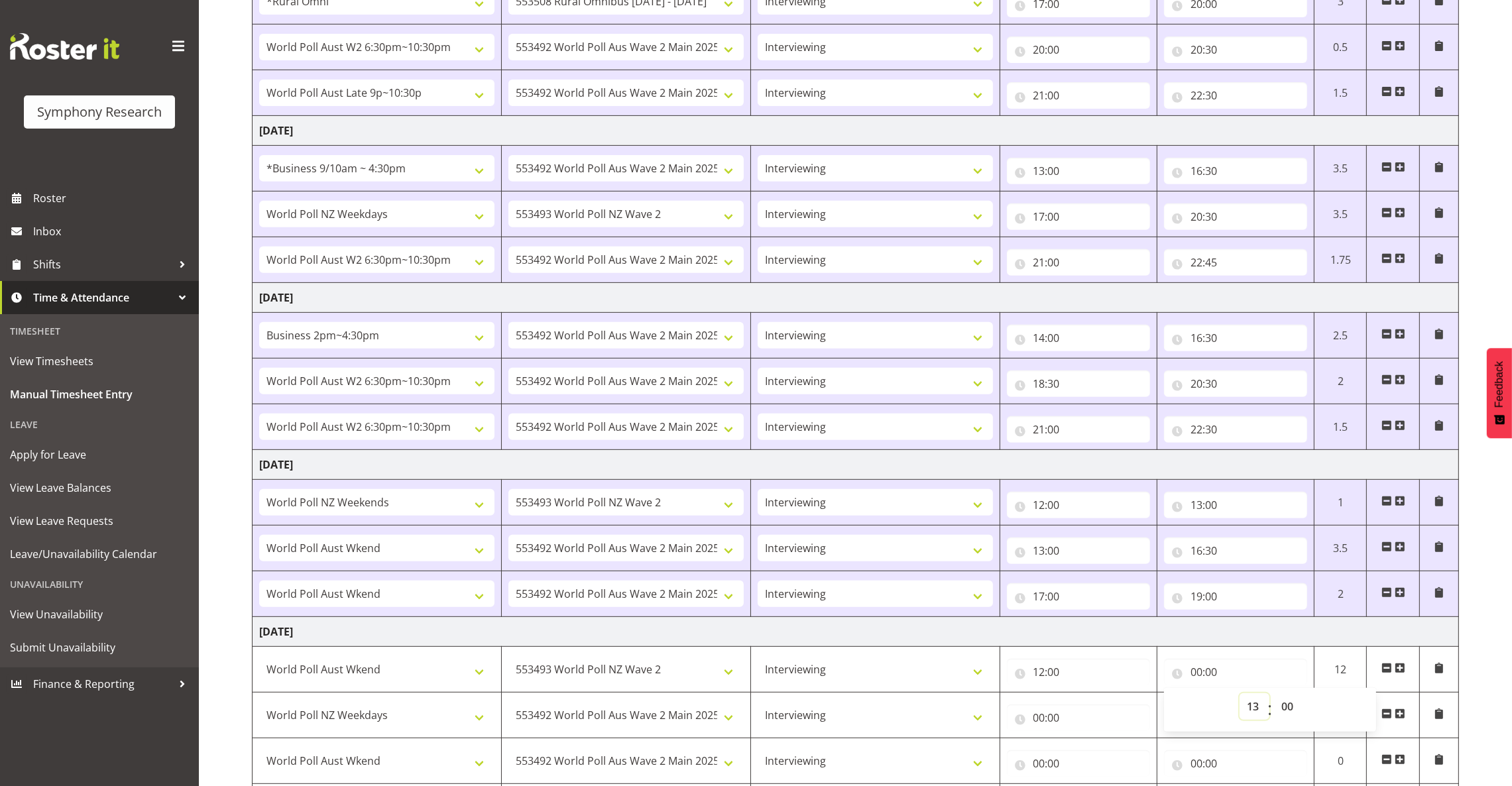
click at [1240, 698] on select "00 01 02 03 04 05 06 07 08 09 10 11 12 13 14 15 16 17 18 19 20 21 22 23" at bounding box center [1255, 706] width 30 height 26
type input "13:00"
click at [1214, 673] on input "13:00" at bounding box center [1235, 672] width 143 height 26
click at [1289, 709] on select "00 01 02 03 04 05 06 07 08 09 10 11 12 13 14 15 16 17 18 19 20 21 22 23 24 25 2…" at bounding box center [1289, 706] width 30 height 26
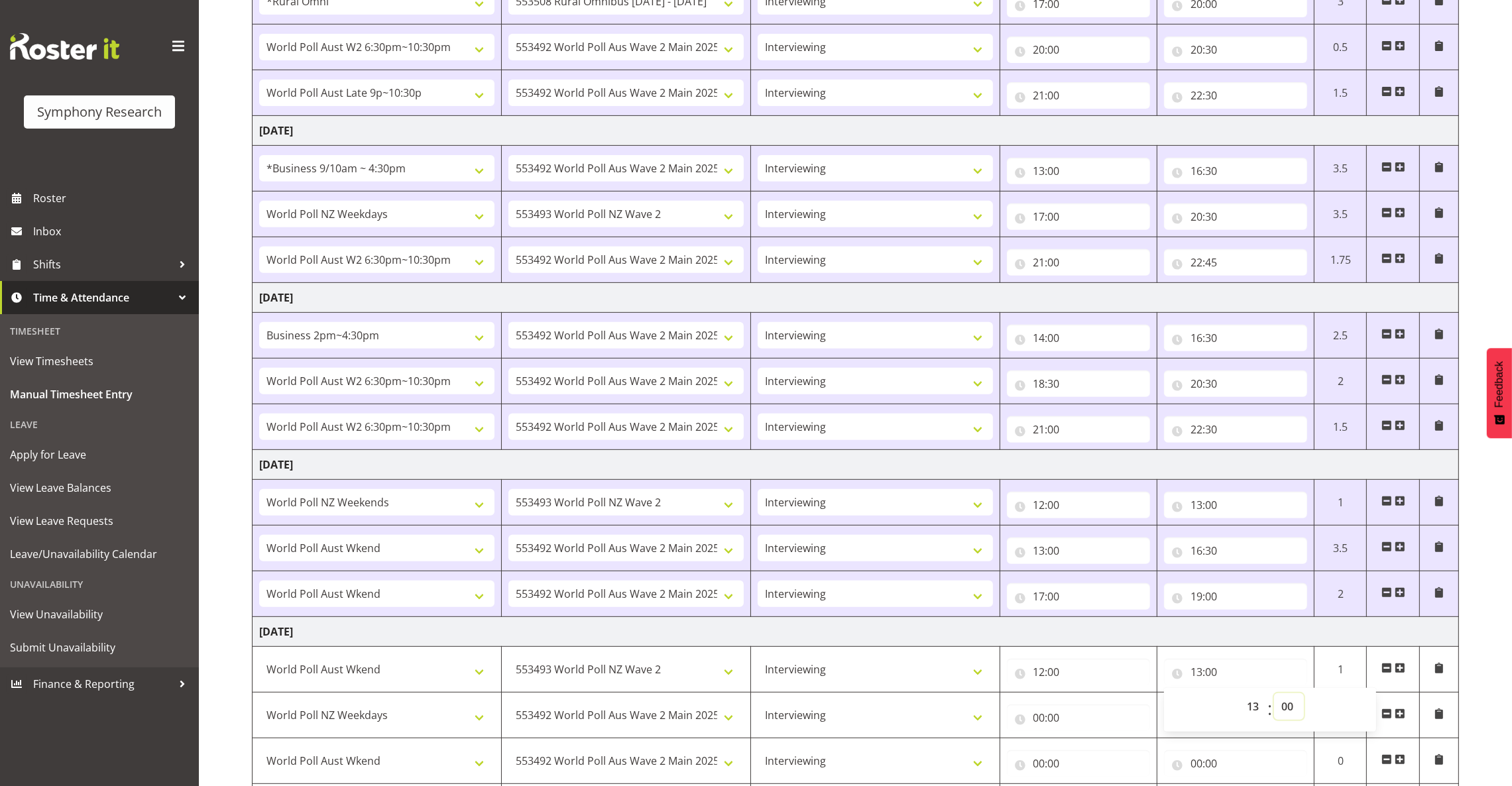
select select "45"
click at [1274, 698] on select "00 01 02 03 04 05 06 07 08 09 10 11 12 13 14 15 16 17 18 19 20 21 22 23 24 25 2…" at bounding box center [1289, 706] width 30 height 26
type input "13:45"
click at [1137, 711] on input "00:00" at bounding box center [1078, 718] width 143 height 26
click at [1045, 716] on input "00:00" at bounding box center [1078, 718] width 143 height 26
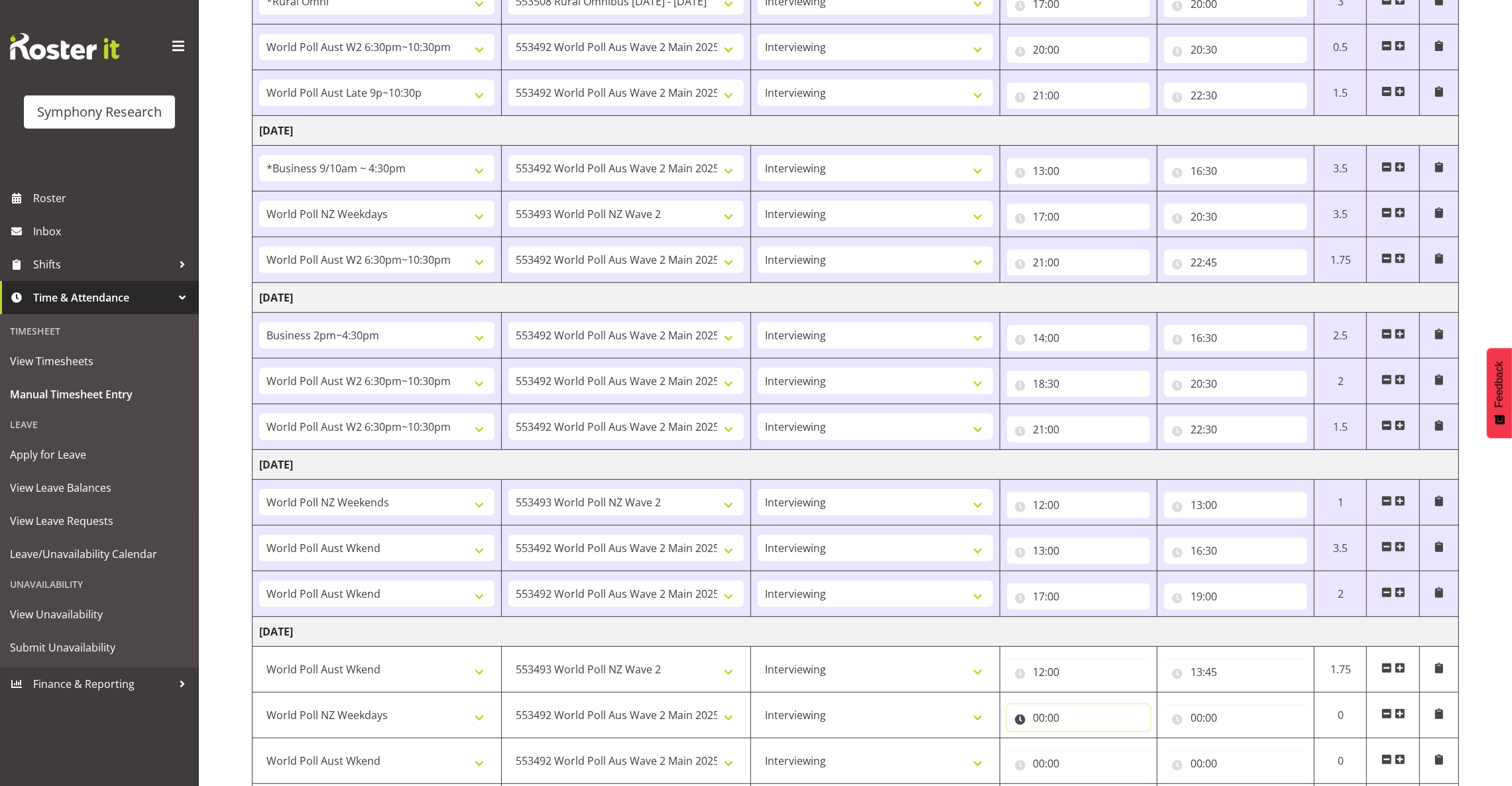
click at [1044, 719] on input "00:00" at bounding box center [1078, 718] width 143 height 26
click at [1195, 723] on input "00:00" at bounding box center [1235, 718] width 143 height 26
click at [1253, 753] on select "00 01 02 03 04 05 06 07 08 09 10 11 12 13 14 15 16 17 18 19 20 21 22 23" at bounding box center [1255, 752] width 30 height 26
select select "16"
click at [1240, 743] on select "00 01 02 03 04 05 06 07 08 09 10 11 12 13 14 15 16 17 18 19 20 21 22 23" at bounding box center [1255, 752] width 30 height 26
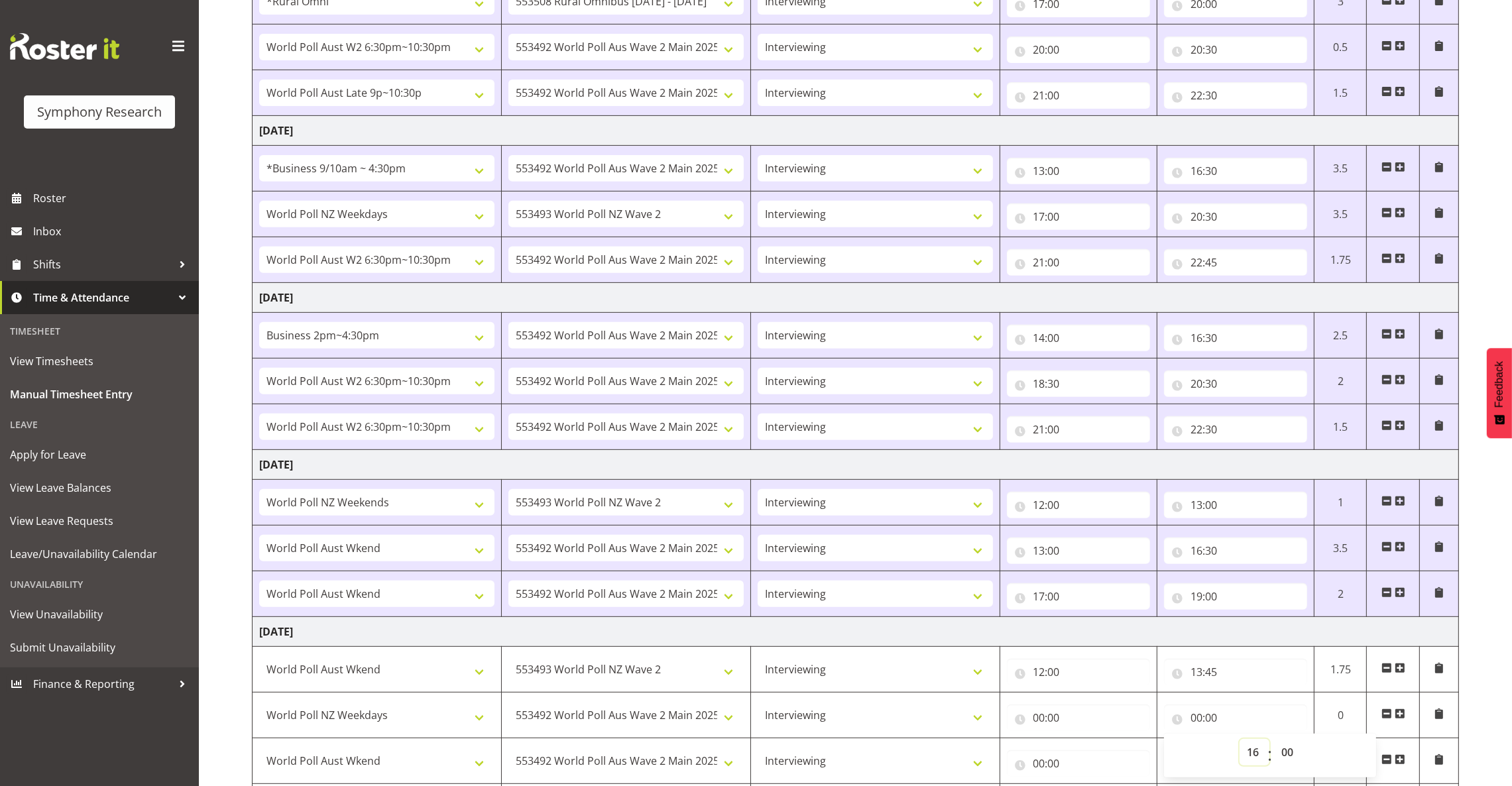
type input "16:00"
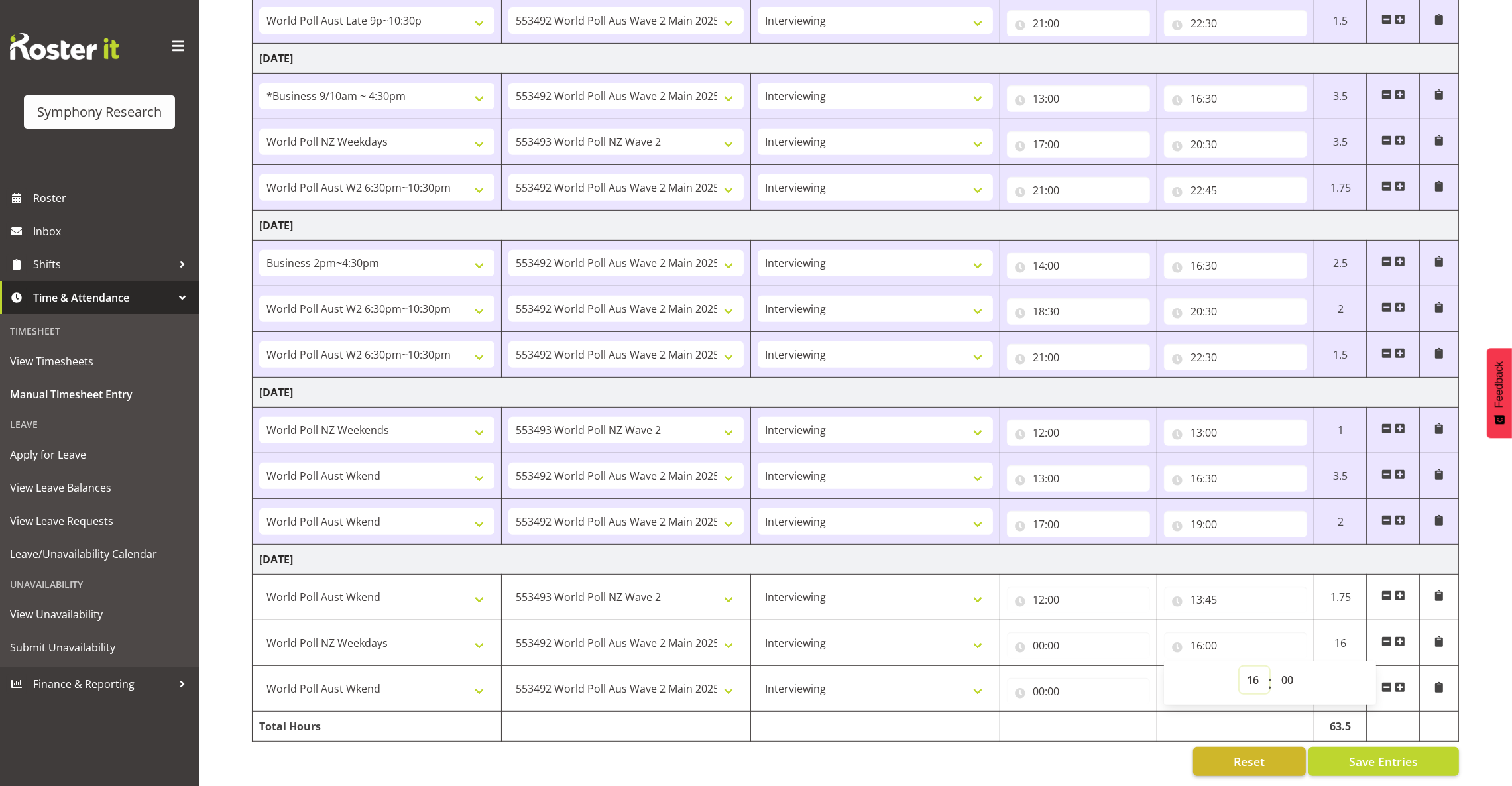
scroll to position [869, 0]
click at [1041, 633] on input "00:00" at bounding box center [1078, 645] width 143 height 26
click at [1093, 667] on select "00 01 02 03 04 05 06 07 08 09 10 11 12 13 14 15 16 17 18 19 20 21 22 23" at bounding box center [1098, 680] width 30 height 26
select select "13"
click at [1083, 667] on select "00 01 02 03 04 05 06 07 08 09 10 11 12 13 14 15 16 17 18 19 20 21 22 23" at bounding box center [1098, 680] width 30 height 26
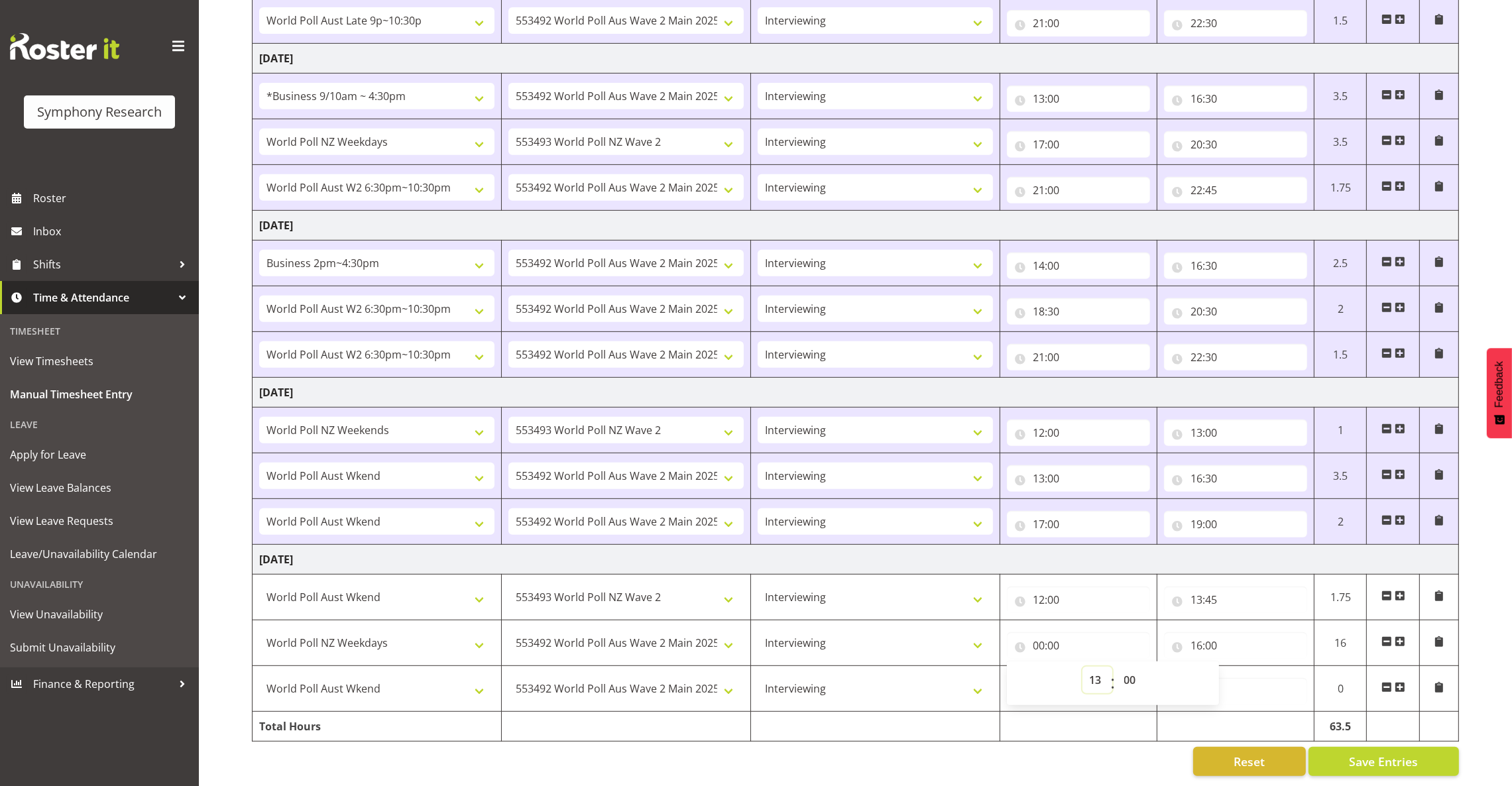
type input "13:00"
click at [1053, 633] on input "13:00" at bounding box center [1078, 645] width 143 height 26
click at [1055, 633] on input "13:00" at bounding box center [1078, 645] width 143 height 26
click at [1132, 667] on select "00 01 02 03 04 05 06 07 08 09 10 11 12 13 14 15 16 17 18 19 20 21 22 23 24 25 2…" at bounding box center [1132, 680] width 30 height 26
select select "45"
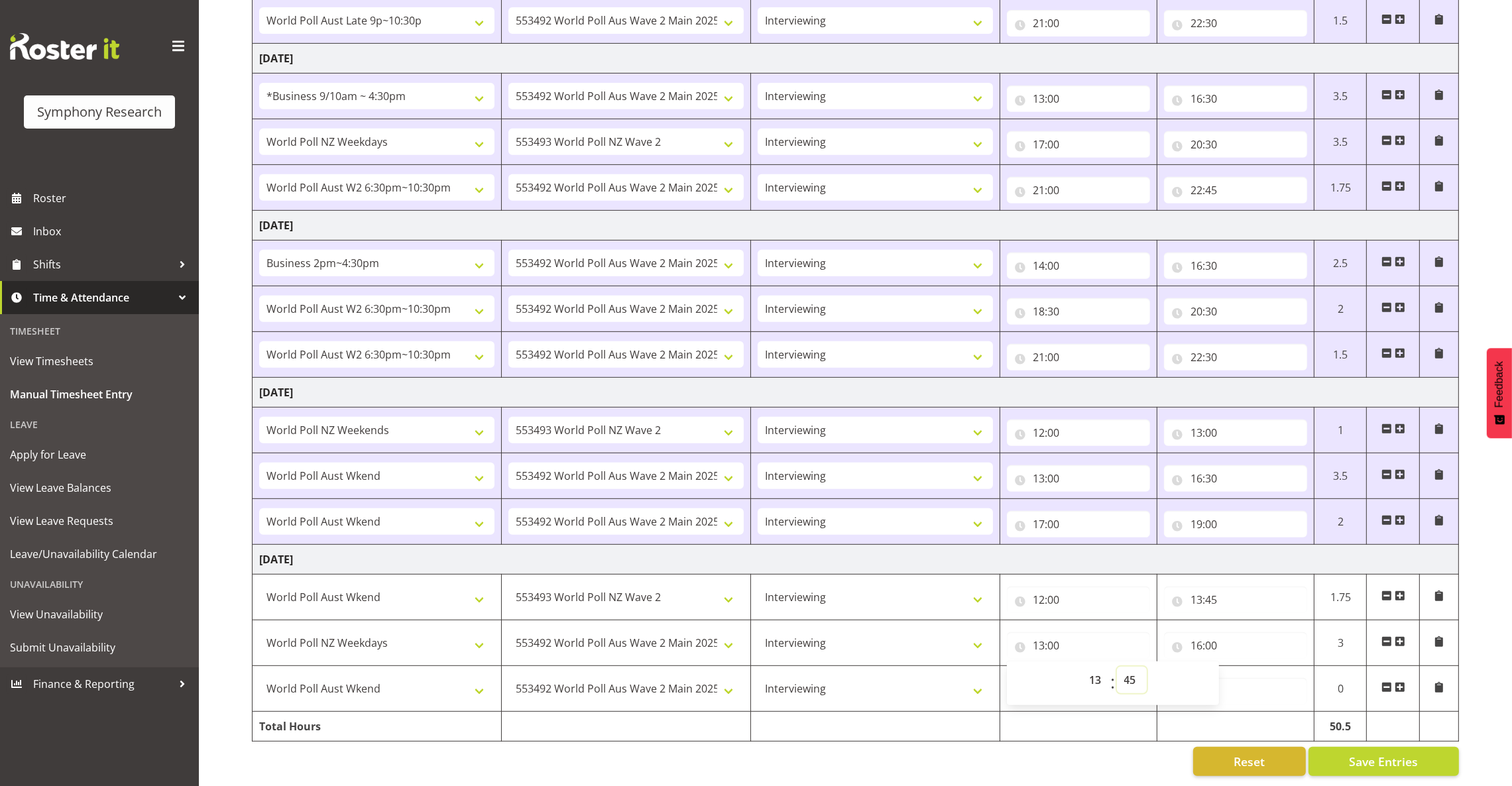
click at [1117, 667] on select "00 01 02 03 04 05 06 07 08 09 10 11 12 13 14 15 16 17 18 19 20 21 22 23 24 25 2…" at bounding box center [1132, 680] width 30 height 26
type input "13:45"
click at [1039, 722] on td at bounding box center [1078, 727] width 157 height 30
click at [1036, 680] on input "00:00" at bounding box center [1078, 691] width 143 height 26
click at [1093, 713] on select "00 01 02 03 04 05 06 07 08 09 10 11 12 13 14 15 16 17 18 19 20 21 22 23" at bounding box center [1098, 725] width 30 height 26
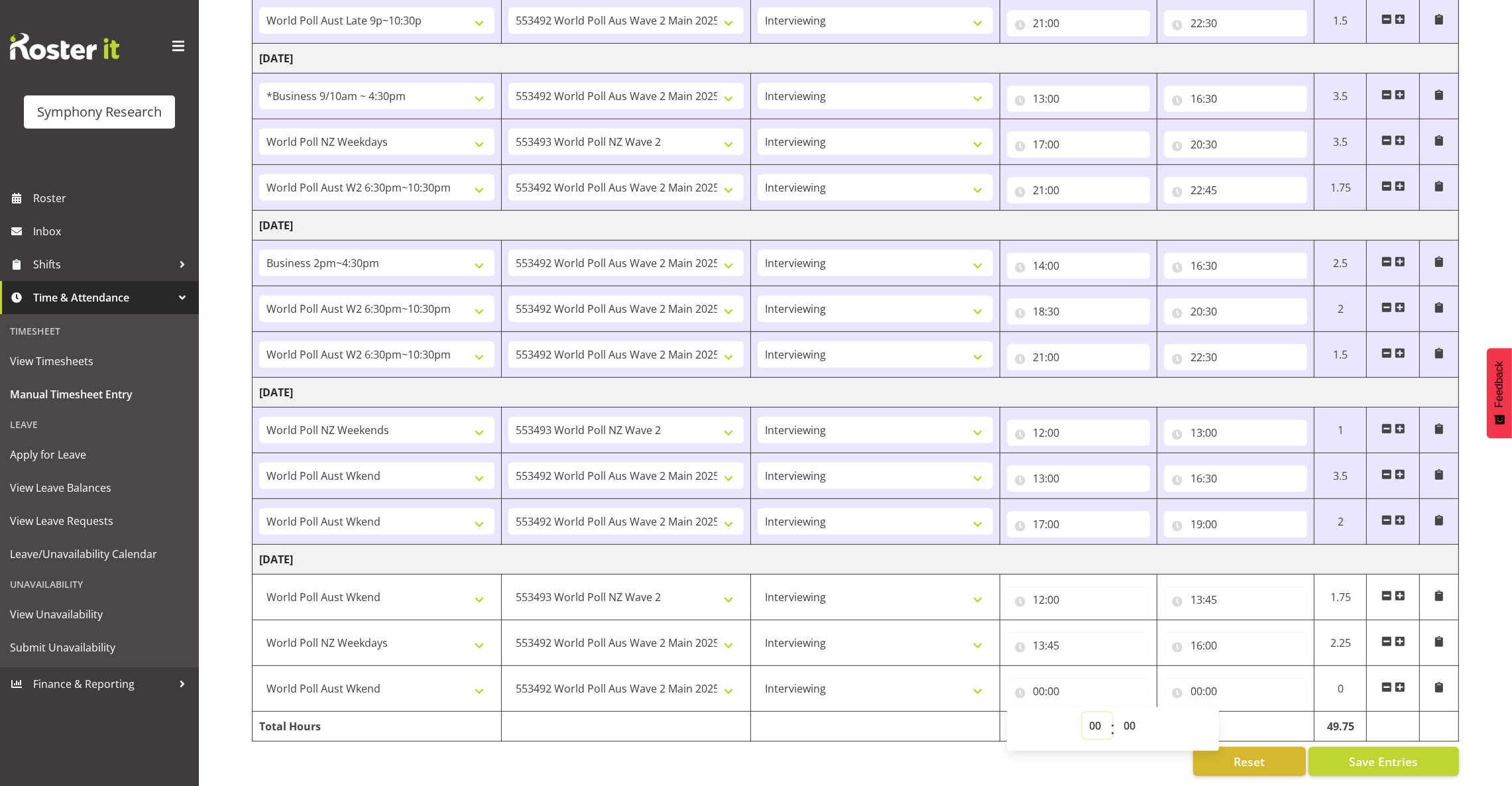
select select "16"
click at [1083, 713] on select "00 01 02 03 04 05 06 07 08 09 10 11 12 13 14 15 16 17 18 19 20 21 22 23" at bounding box center [1098, 725] width 30 height 26
type input "16:00"
click at [1058, 678] on input "16:00" at bounding box center [1078, 691] width 143 height 26
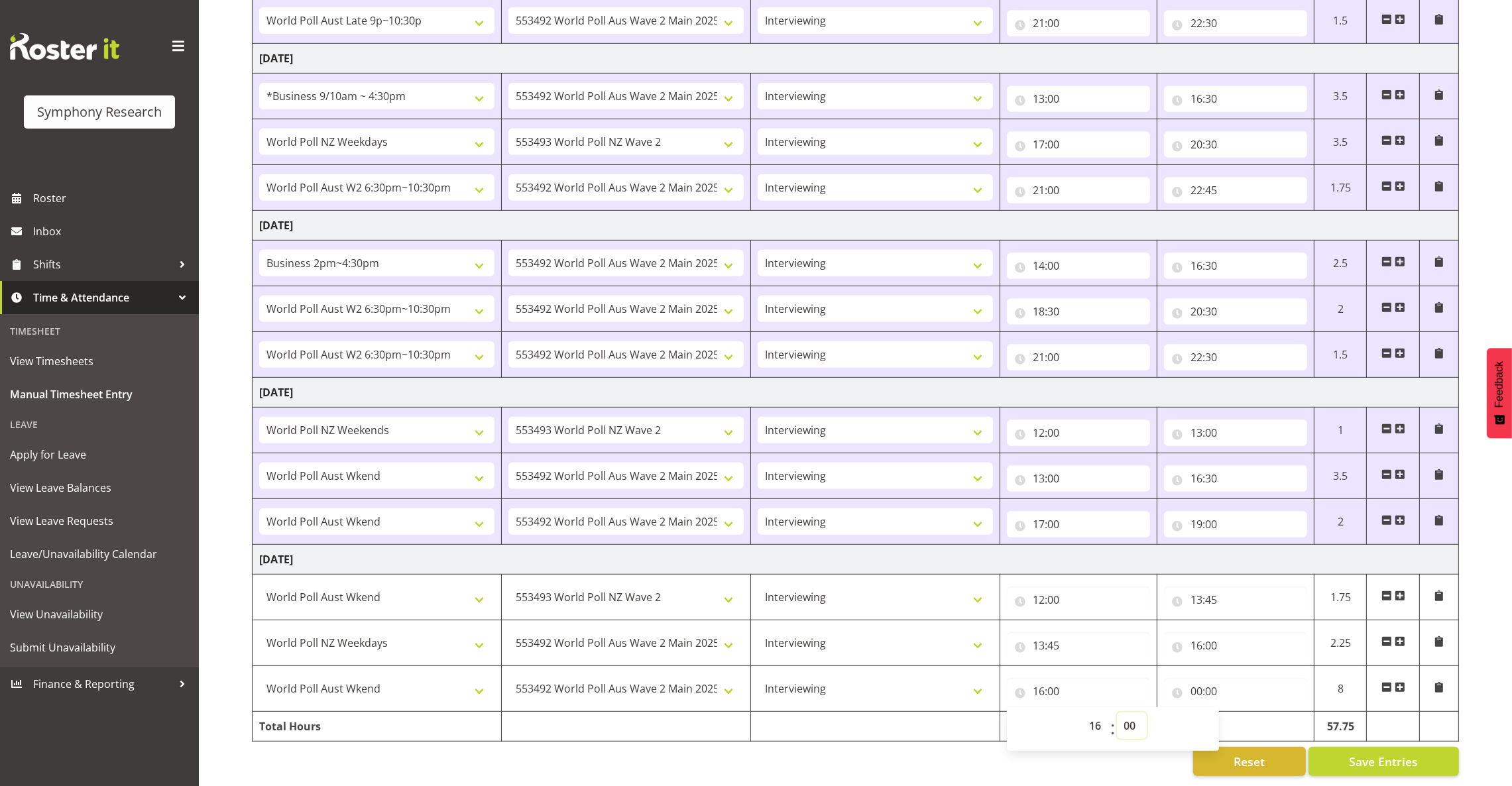
click at [1131, 713] on select "00 01 02 03 04 05 06 07 08 09 10 11 12 13 14 15 16 17 18 19 20 21 22 23 24 25 2…" at bounding box center [1132, 725] width 30 height 26
select select "30"
click at [1117, 713] on select "00 01 02 03 04 05 06 07 08 09 10 11 12 13 14 15 16 17 18 19 20 21 22 23 24 25 2…" at bounding box center [1132, 725] width 30 height 26
type input "16:30"
click at [1196, 678] on input "00:00" at bounding box center [1235, 691] width 143 height 26
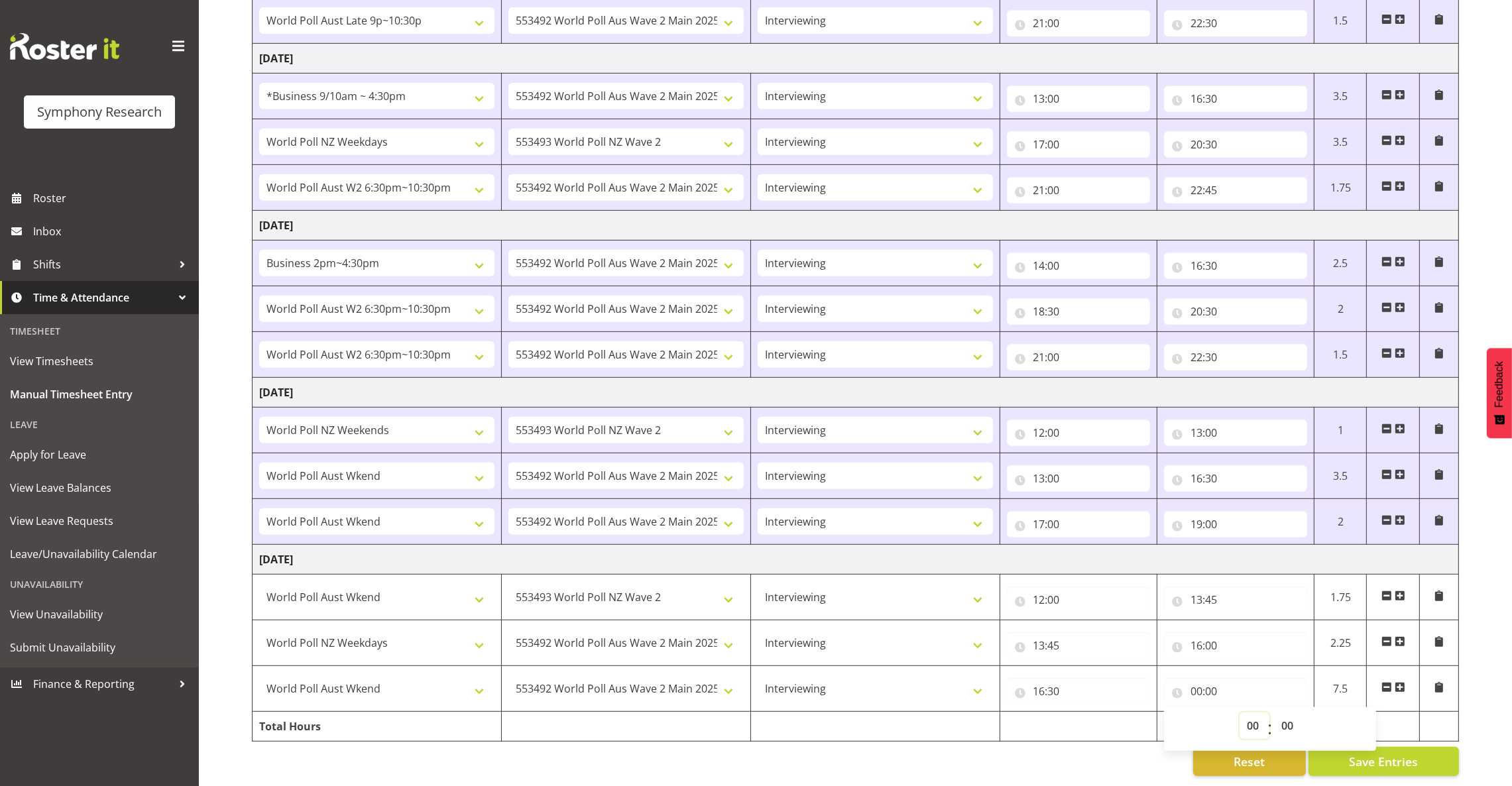
click at [1250, 713] on select "00 01 02 03 04 05 06 07 08 09 10 11 12 13 14 15 16 17 18 19 20 21 22 23" at bounding box center [1255, 725] width 30 height 26
select select "19"
click at [1240, 713] on select "00 01 02 03 04 05 06 07 08 09 10 11 12 13 14 15 16 17 18 19 20 21 22 23" at bounding box center [1255, 725] width 30 height 26
type input "19:00"
click at [1423, 747] on button "Save Entries" at bounding box center [1384, 761] width 150 height 29
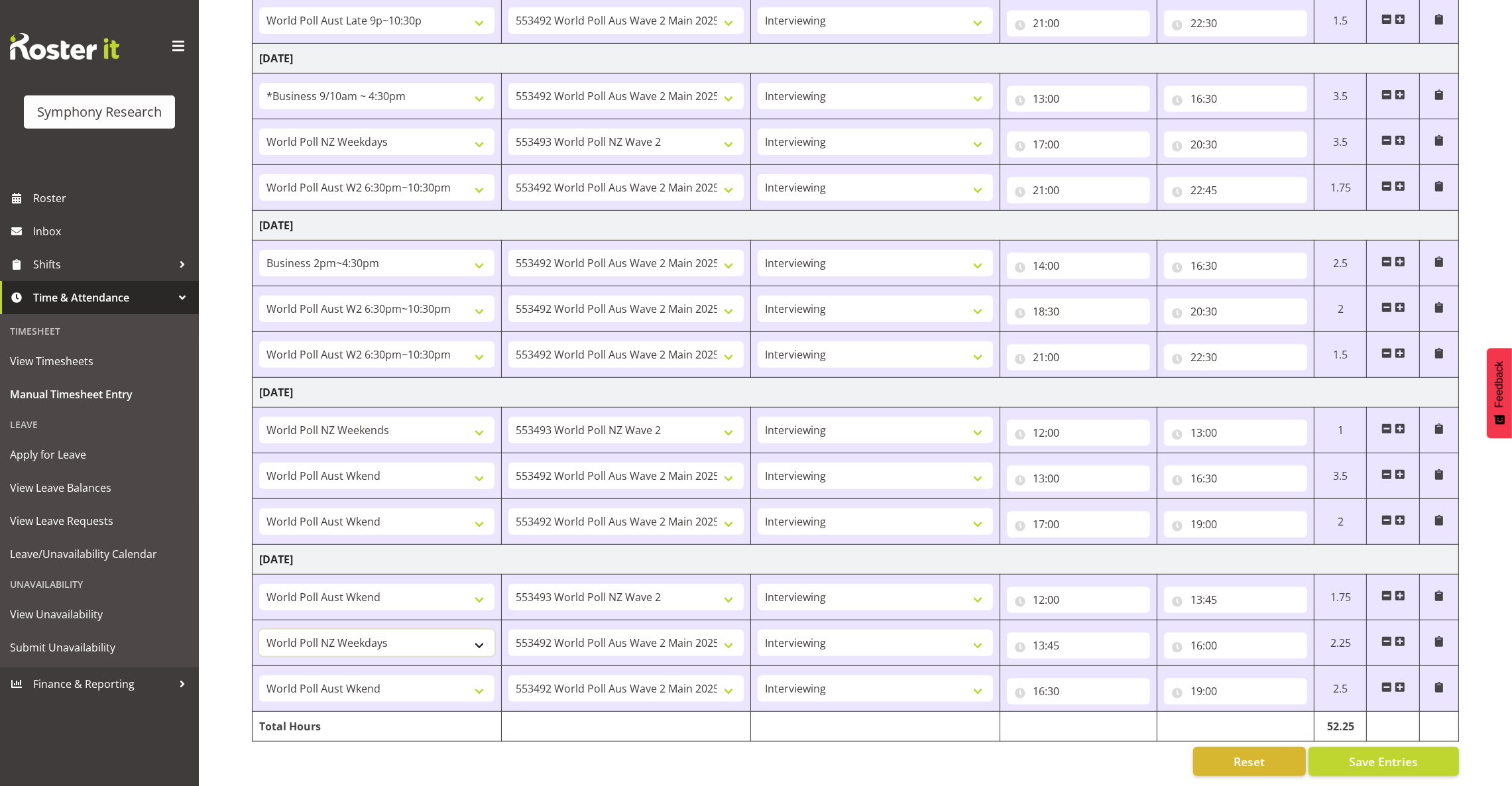
click at [453, 631] on select "!!Weekend Residential (Roster IT Shift Label) *Business 9/10am ~ 4:30pm *Busine…" at bounding box center [377, 643] width 235 height 26
select select "11547"
click at [259, 630] on select "!!Weekend Residential (Roster IT Shift Label) *Business 9/10am ~ 4:30pm *Busine…" at bounding box center [377, 643] width 235 height 26
click at [1356, 753] on span "Save Entries" at bounding box center [1383, 762] width 69 height 17
click at [384, 584] on select "!!Weekend Residential (Roster IT Shift Label) *Business 9/10am ~ 4:30pm *Busine…" at bounding box center [377, 597] width 235 height 26
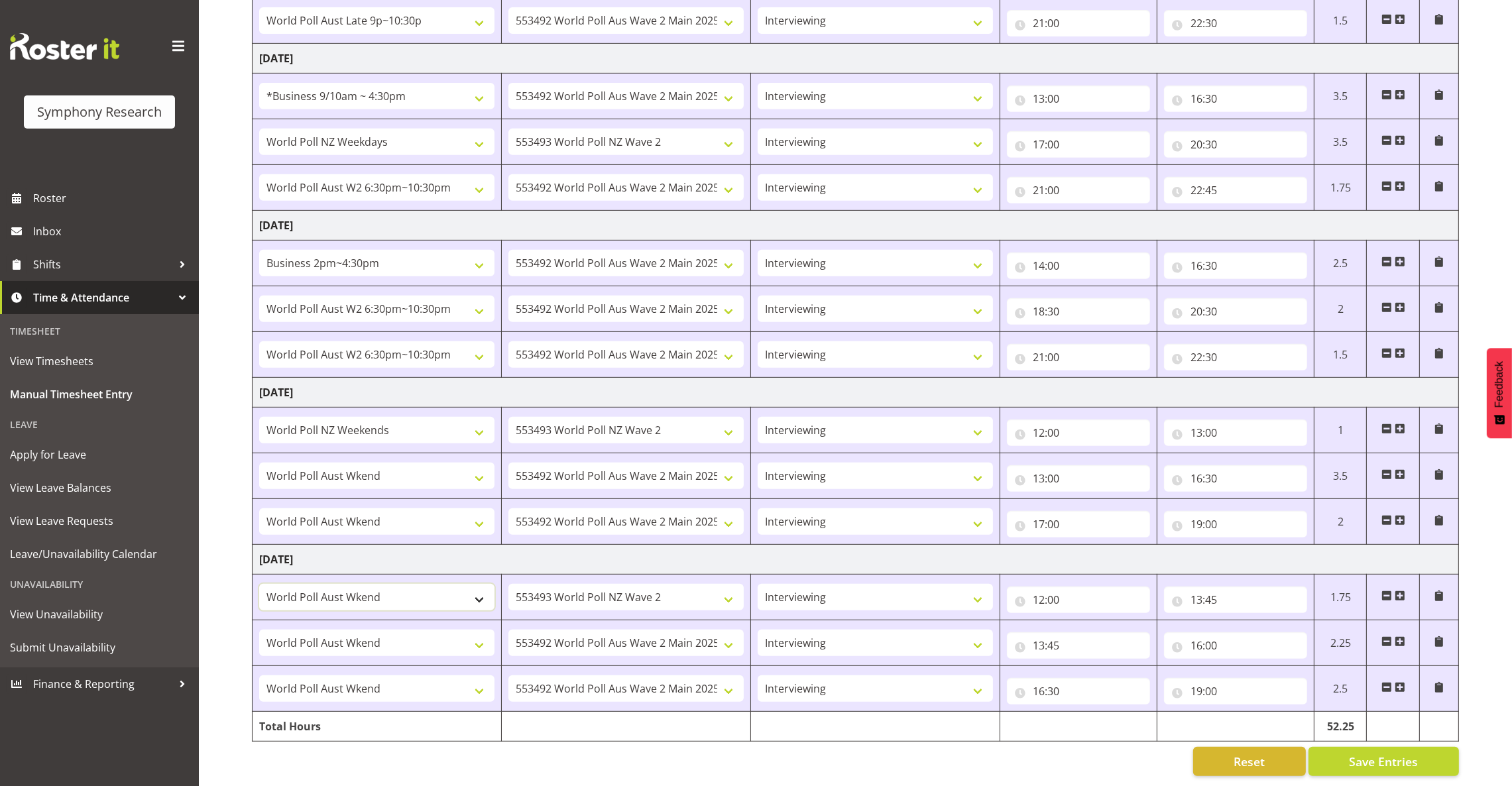
select select "41319"
click at [259, 584] on select "!!Weekend Residential (Roster IT Shift Label) *Business 9/10am ~ 4:30pm *Busine…" at bounding box center [377, 597] width 235 height 26
click at [1354, 753] on span "Save Entries" at bounding box center [1383, 762] width 69 height 17
